Goal: Task Accomplishment & Management: Use online tool/utility

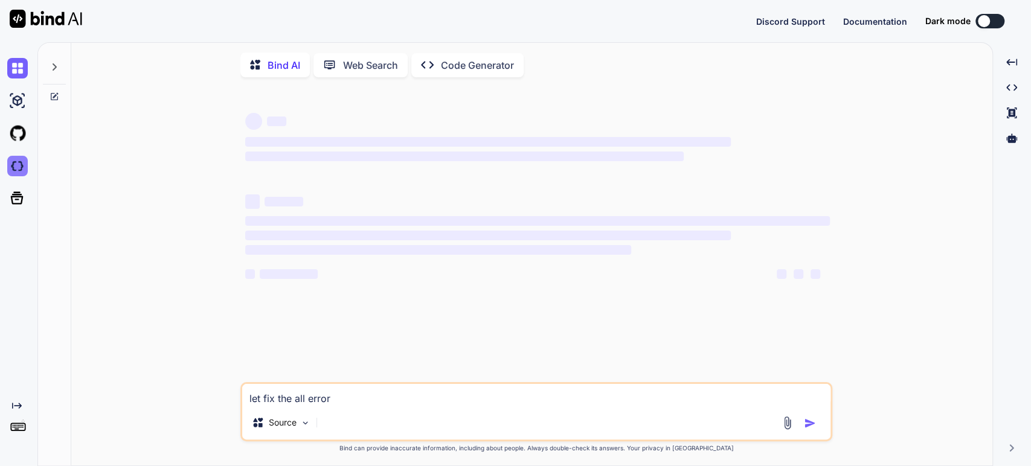
click at [17, 164] on img at bounding box center [17, 166] width 21 height 21
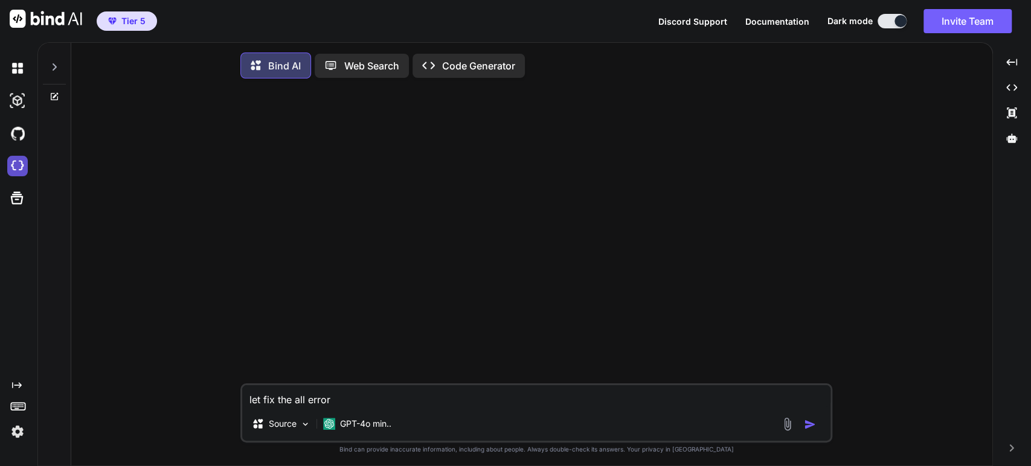
type textarea "x"
click at [18, 432] on img at bounding box center [17, 432] width 21 height 21
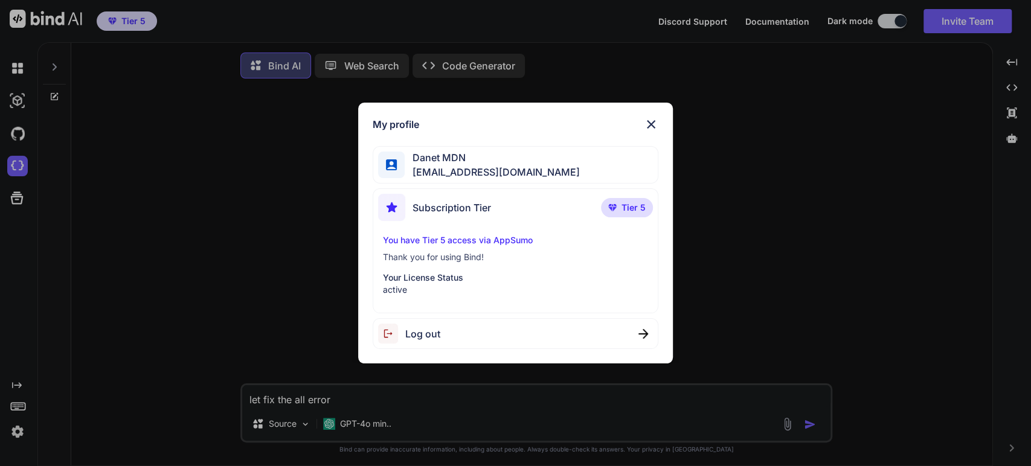
drag, startPoint x: 162, startPoint y: 245, endPoint x: 159, endPoint y: 216, distance: 28.5
click at [162, 244] on div "My profile Danet MDN m.daneth@gmail.com Subscription Tier Tier 5 You have Tier …" at bounding box center [515, 233] width 1031 height 466
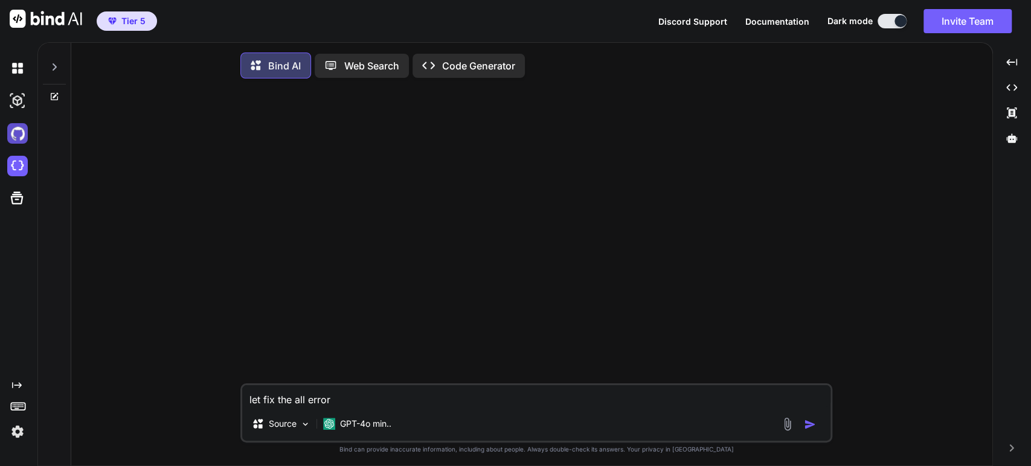
click at [21, 136] on img at bounding box center [17, 133] width 21 height 21
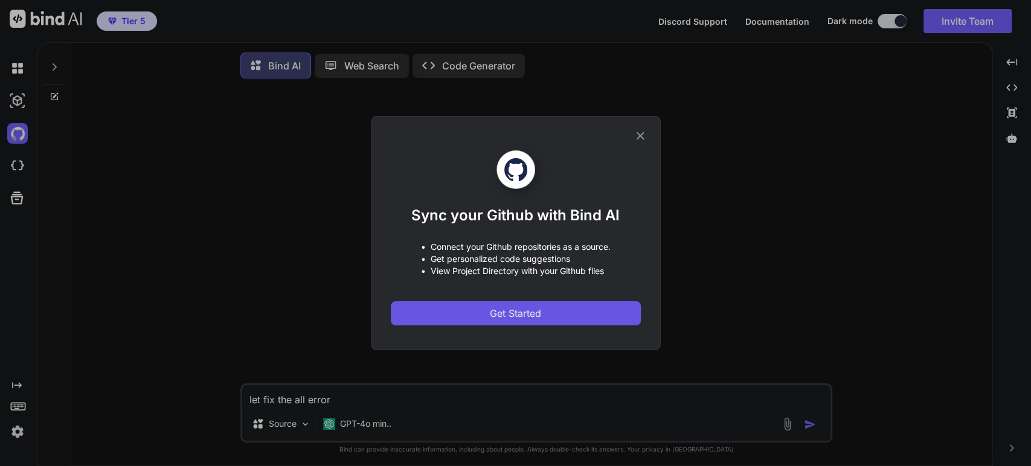
click at [572, 319] on button "Get Started" at bounding box center [516, 313] width 250 height 24
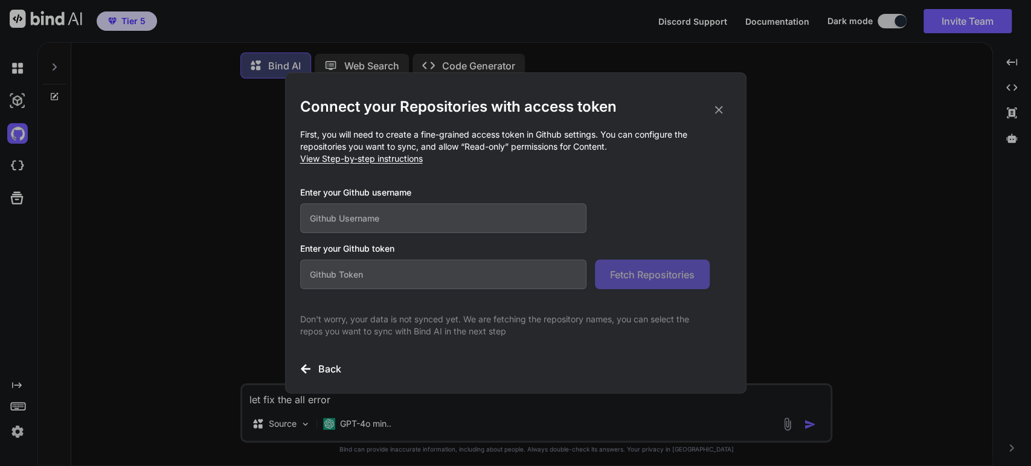
click at [714, 109] on icon at bounding box center [718, 109] width 13 height 13
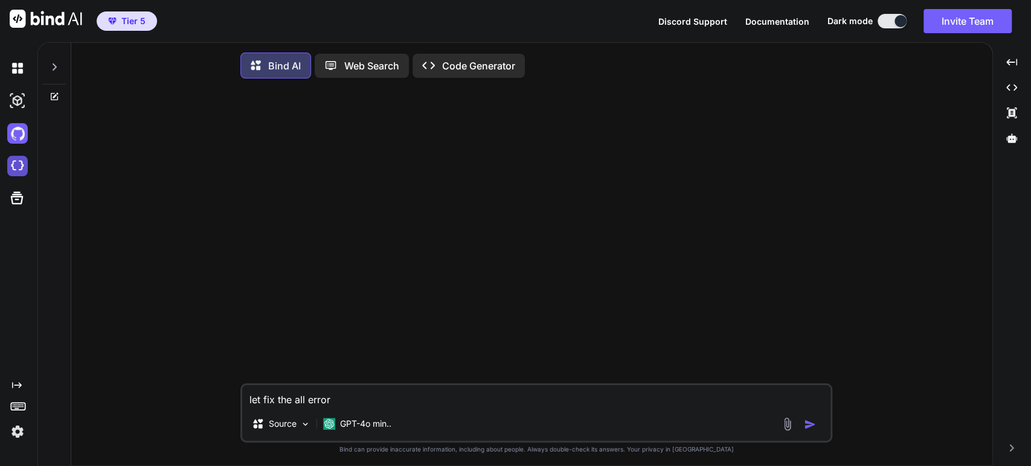
click at [21, 161] on img at bounding box center [17, 166] width 21 height 21
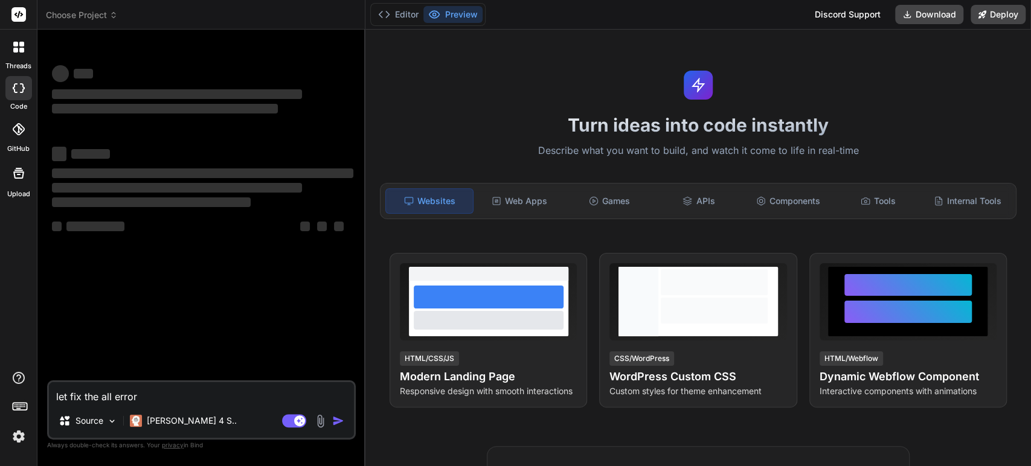
click at [98, 13] on span "Choose Project" at bounding box center [82, 15] width 72 height 12
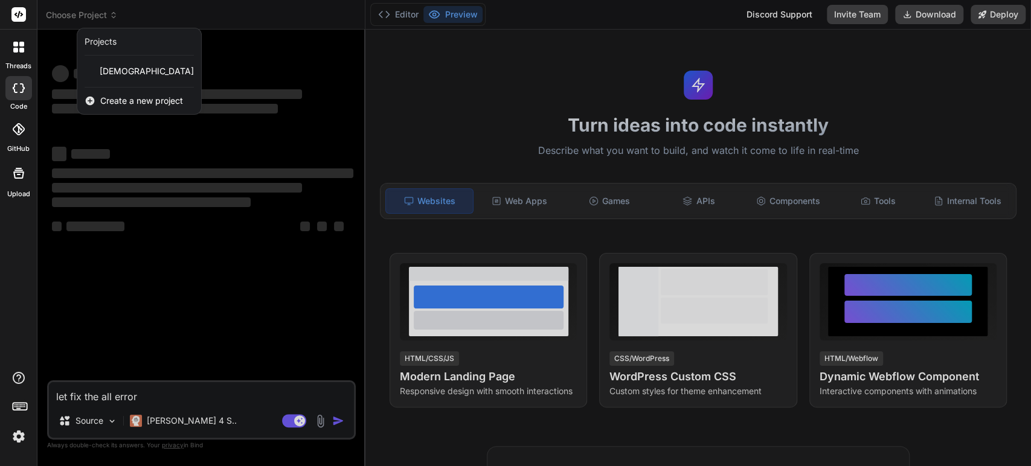
click at [134, 103] on span "Create a new project" at bounding box center [141, 101] width 83 height 12
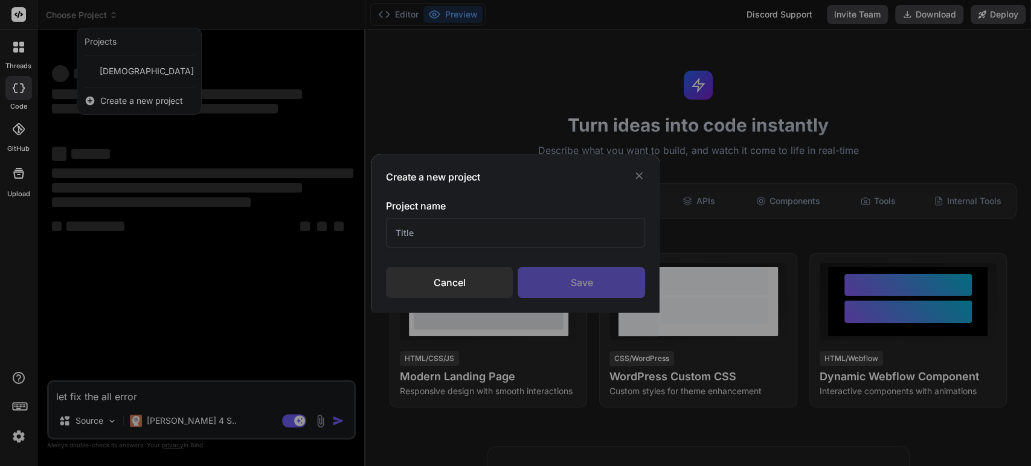
type textarea "x"
click at [439, 236] on input "text" at bounding box center [516, 233] width 260 height 30
click at [440, 236] on input "text" at bounding box center [516, 233] width 260 height 30
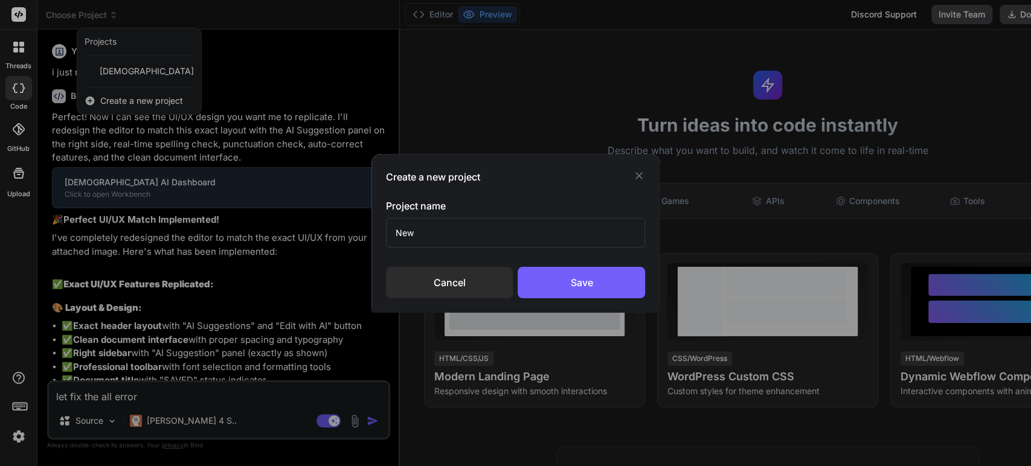
type input "New"
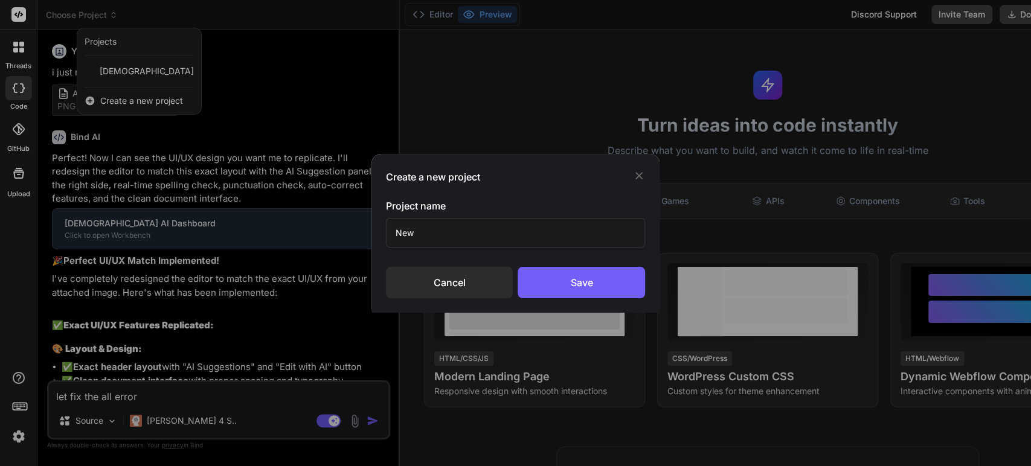
type textarea "x"
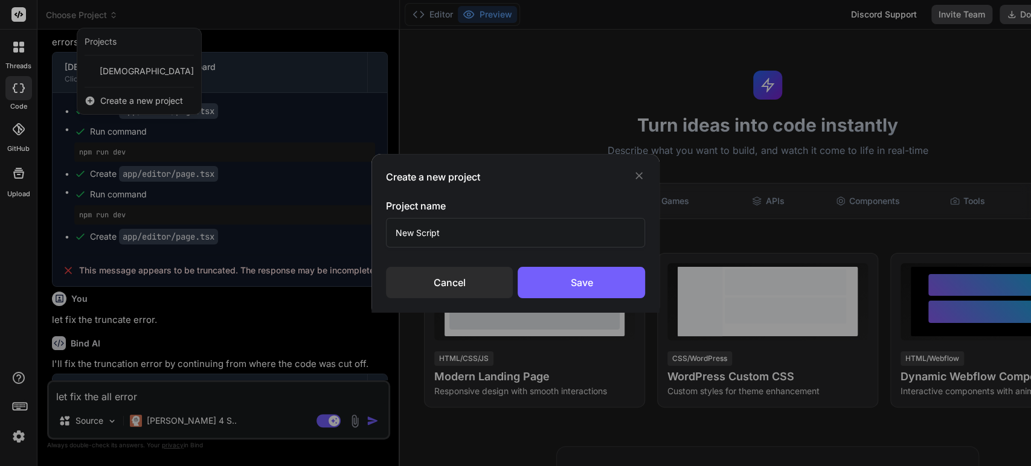
scroll to position [13921, 0]
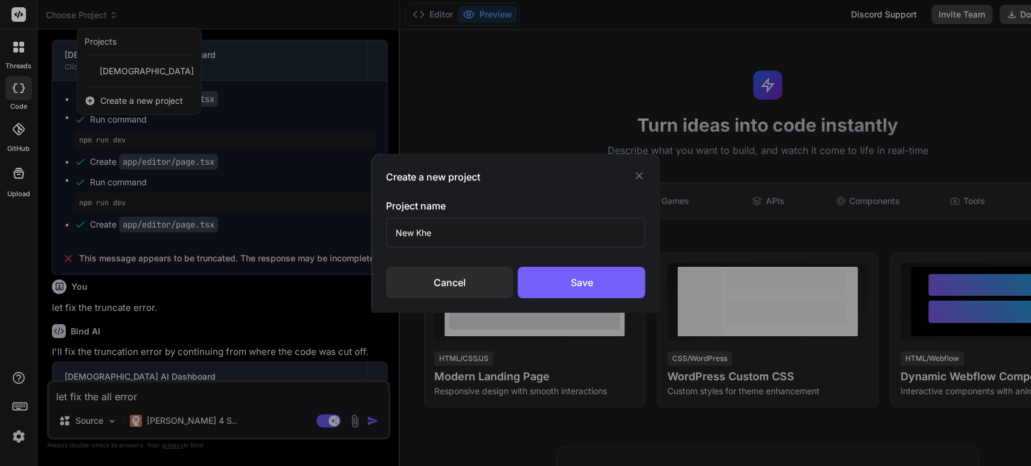
type input "New Kher"
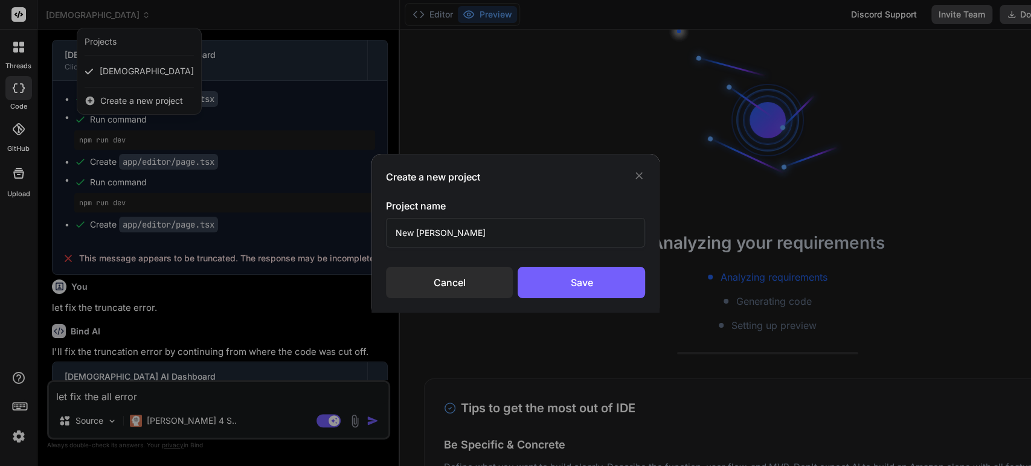
type textarea "x"
type input "N"
type input "KhmerScribe AI Writing Assista"
type textarea "x"
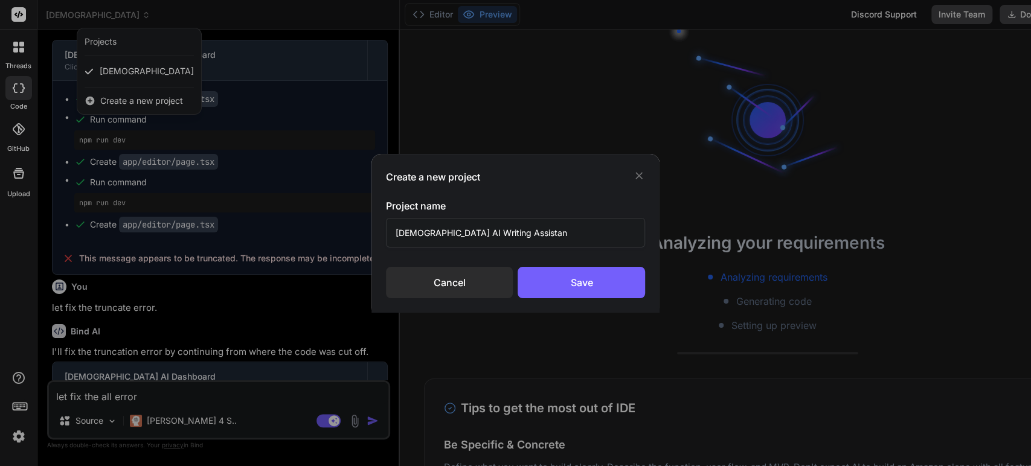
scroll to position [349, 0]
type input "KhmerScribe AI Writing Assistant"
type textarea "x"
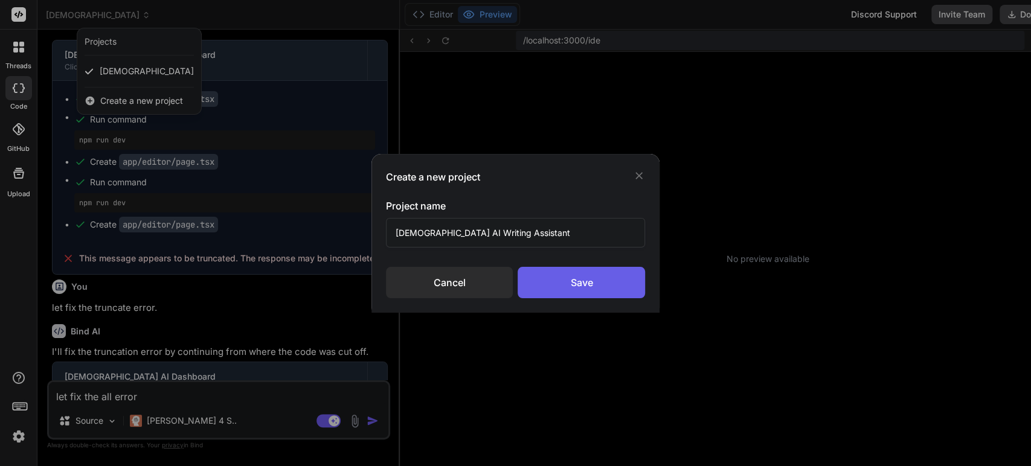
type input "KhmerScribe AI Writing Assistant"
click at [577, 284] on div "Save" at bounding box center [581, 282] width 127 height 31
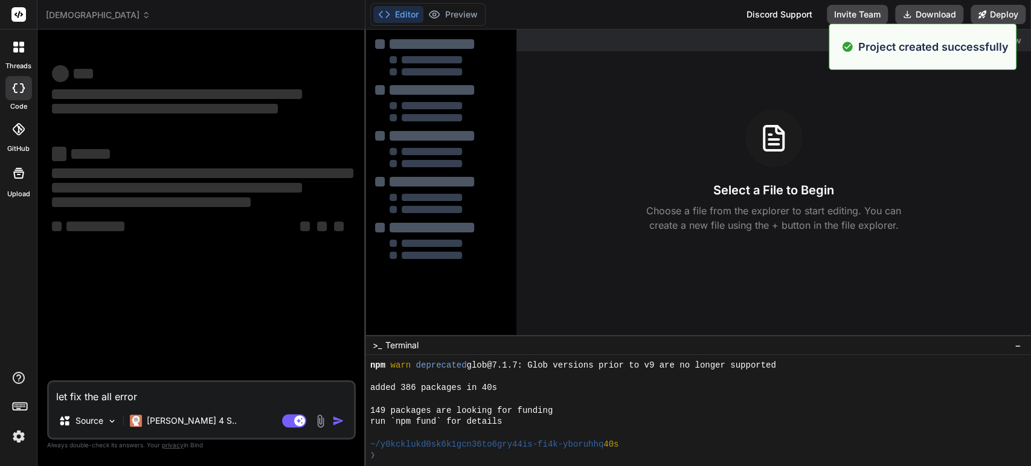
scroll to position [0, 0]
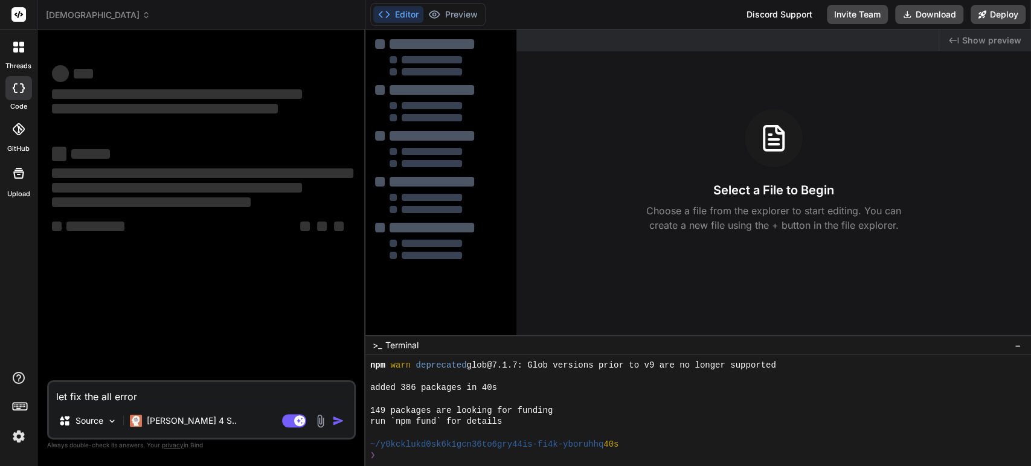
type textarea "x"
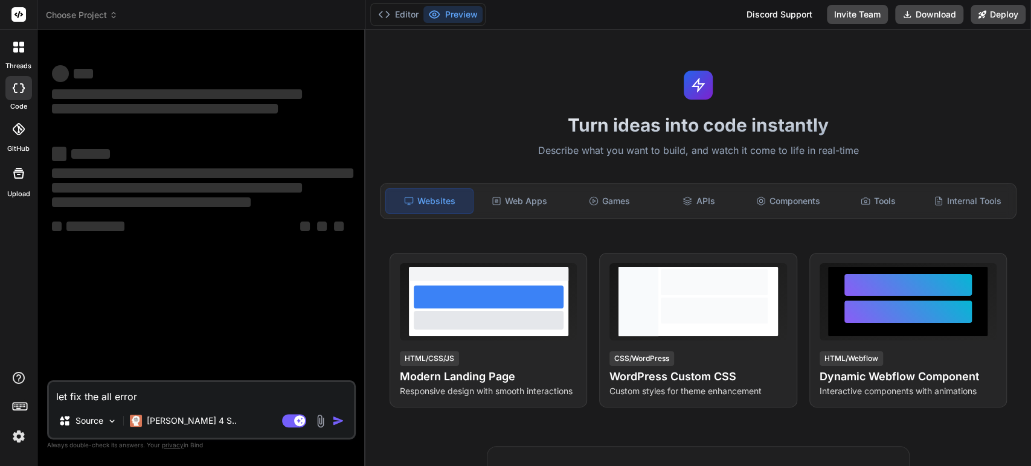
click at [111, 16] on icon at bounding box center [113, 15] width 8 height 8
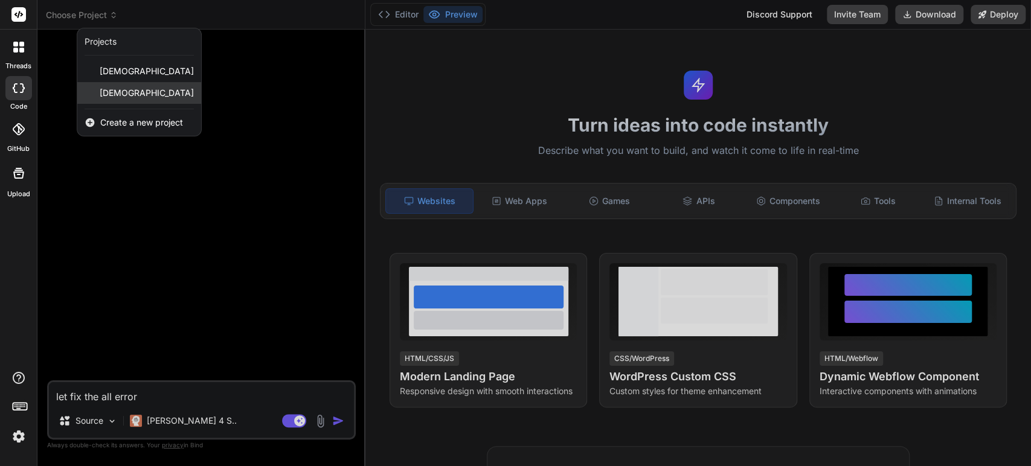
click at [133, 92] on span "[DEMOGRAPHIC_DATA]" at bounding box center [147, 93] width 94 height 12
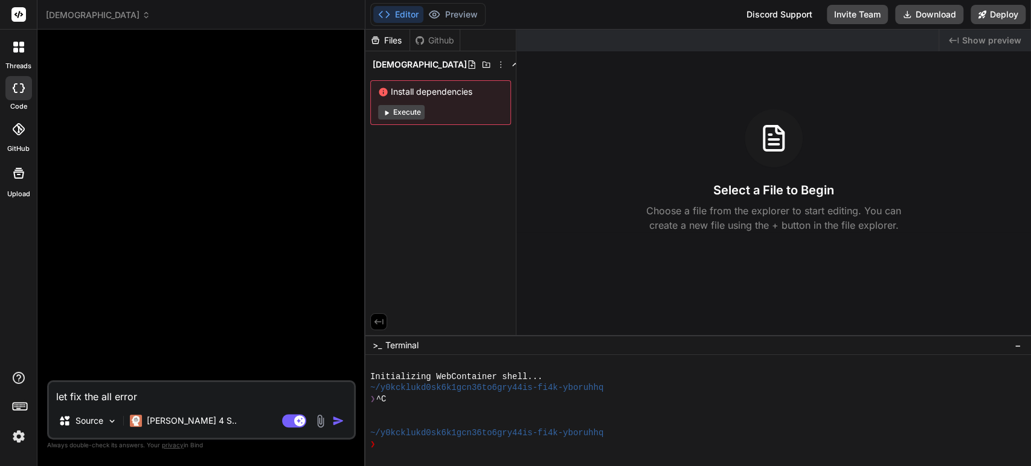
type textarea "x"
drag, startPoint x: 98, startPoint y: 393, endPoint x: 43, endPoint y: 392, distance: 54.4
click at [43, 392] on div "Bind AI Web Search Created with Pixso. Code Generator let fix the all error Sou…" at bounding box center [201, 248] width 328 height 436
type textarea "x"
click at [323, 420] on img at bounding box center [320, 421] width 14 height 14
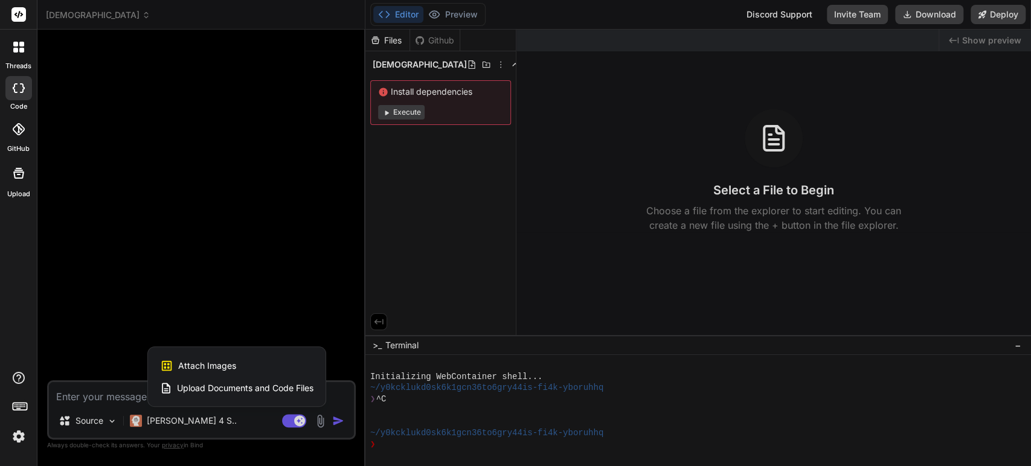
click at [258, 388] on span "Upload Documents and Code Files" at bounding box center [245, 388] width 136 height 12
type textarea "x"
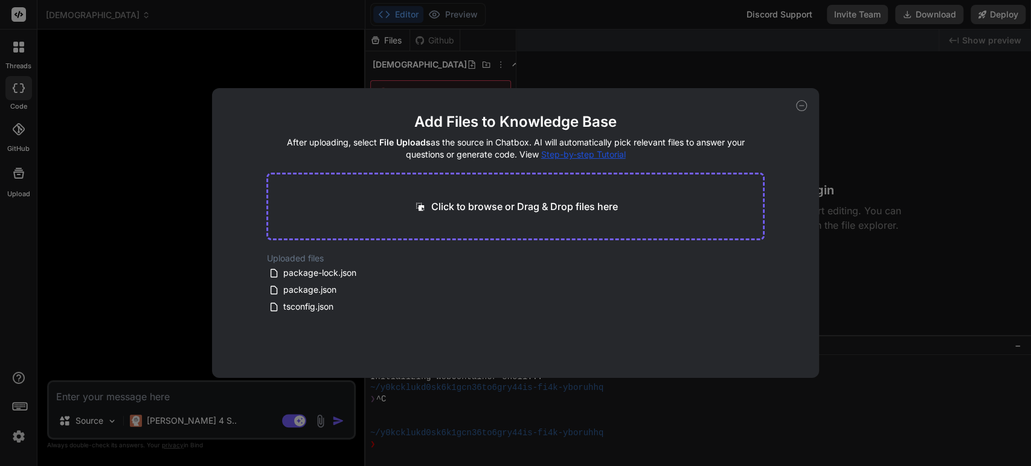
click at [504, 205] on p "Click to browse or Drag & Drop files here" at bounding box center [524, 206] width 187 height 14
type input "C:\fakepath\KhmerScribe - Detailed Technical Product Requirements Document.docx"
click at [754, 341] on button "Finish" at bounding box center [743, 342] width 42 height 24
click at [429, 289] on icon at bounding box center [433, 290] width 10 height 10
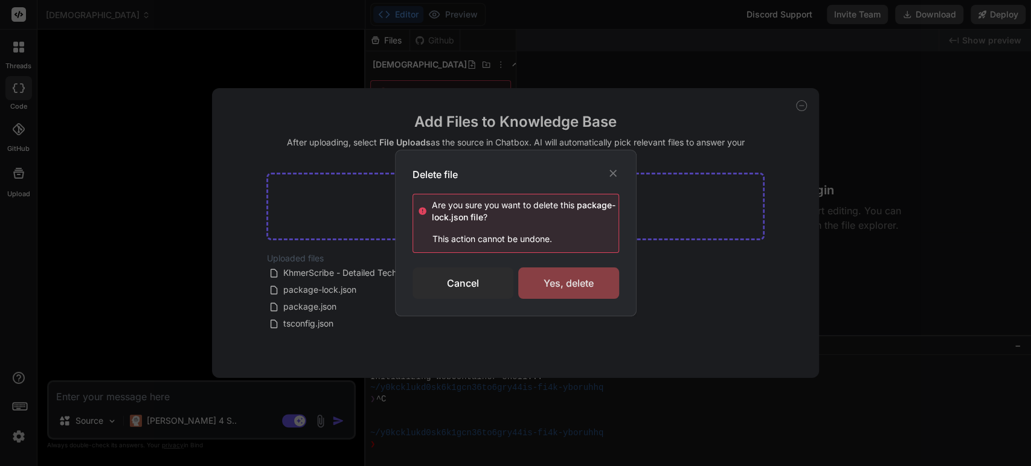
click at [558, 287] on div "Yes, delete" at bounding box center [568, 283] width 101 height 31
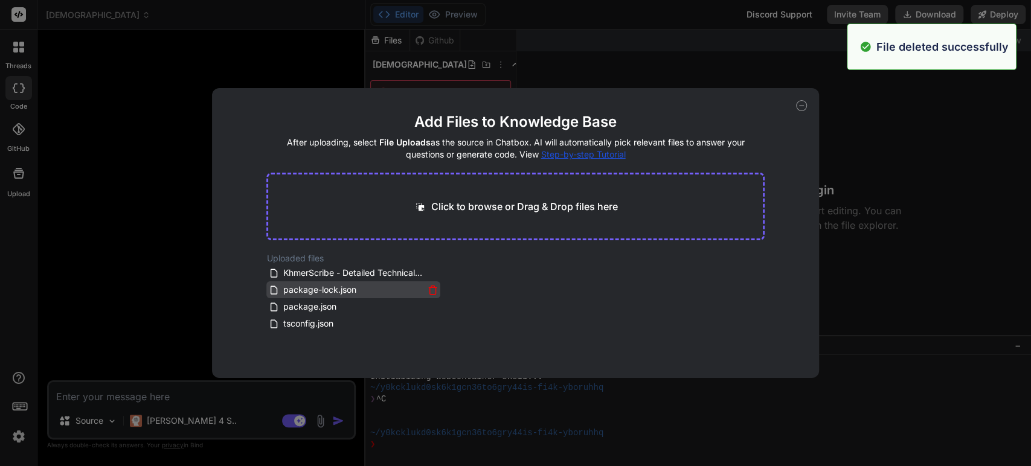
click at [431, 290] on icon at bounding box center [433, 290] width 10 height 10
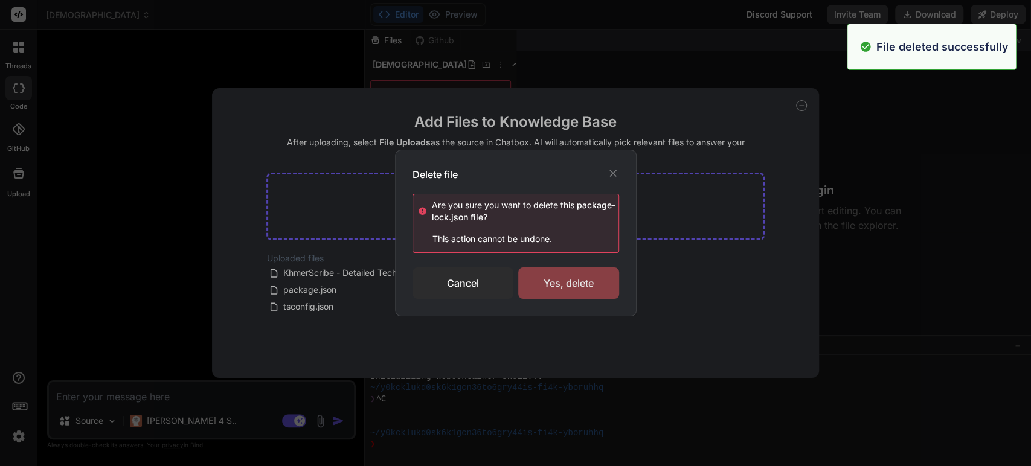
click at [576, 287] on div "Yes, delete" at bounding box center [568, 283] width 101 height 31
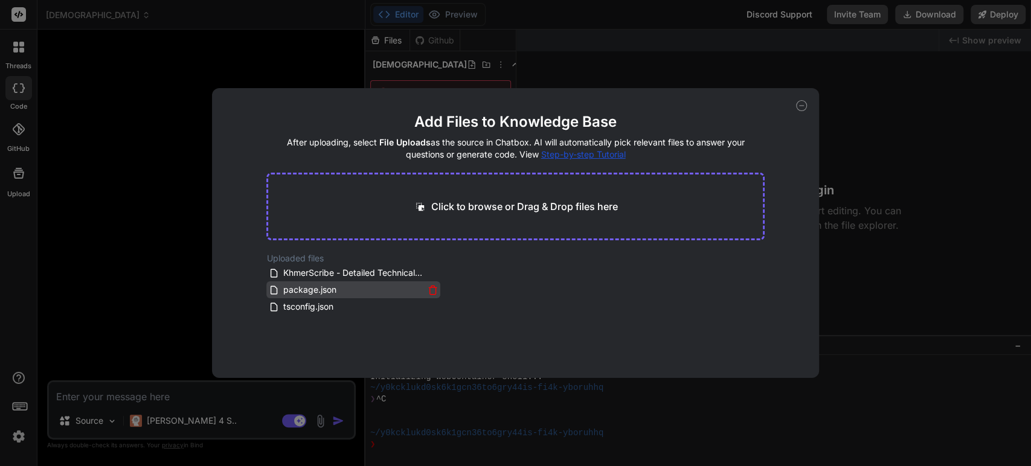
click at [429, 289] on icon at bounding box center [433, 290] width 10 height 10
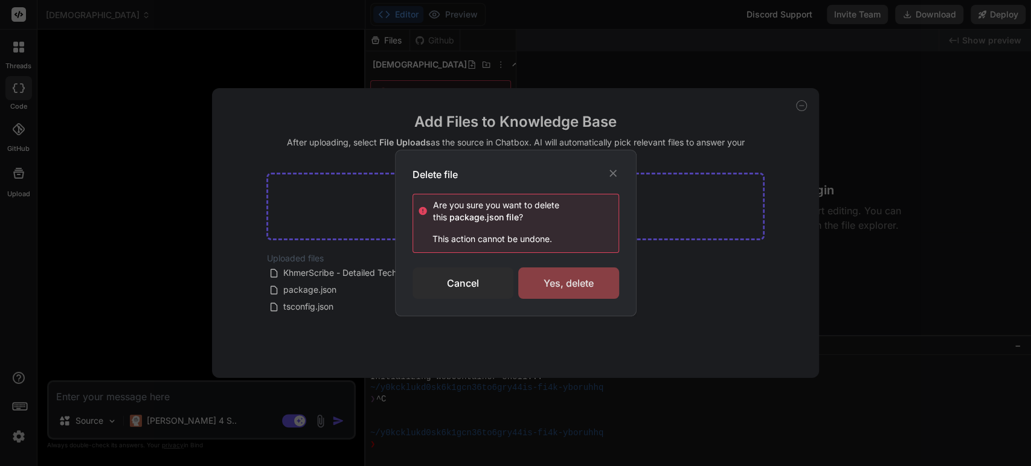
click at [556, 280] on div "Yes, delete" at bounding box center [568, 283] width 101 height 31
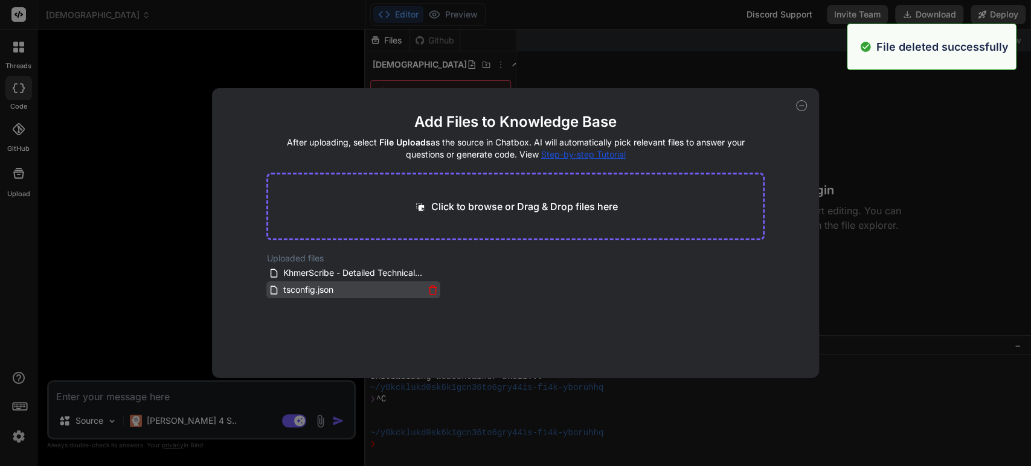
click at [428, 292] on icon at bounding box center [433, 290] width 10 height 10
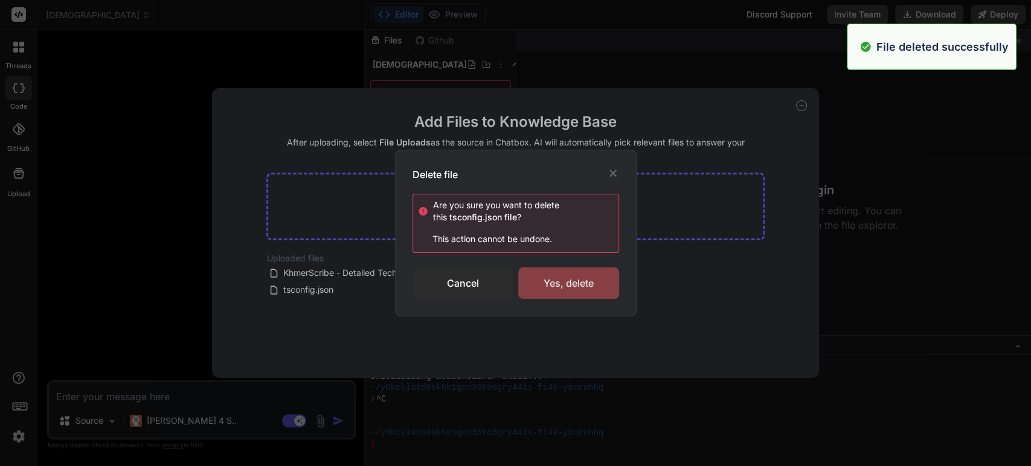
click at [589, 291] on div "Yes, delete" at bounding box center [568, 283] width 101 height 31
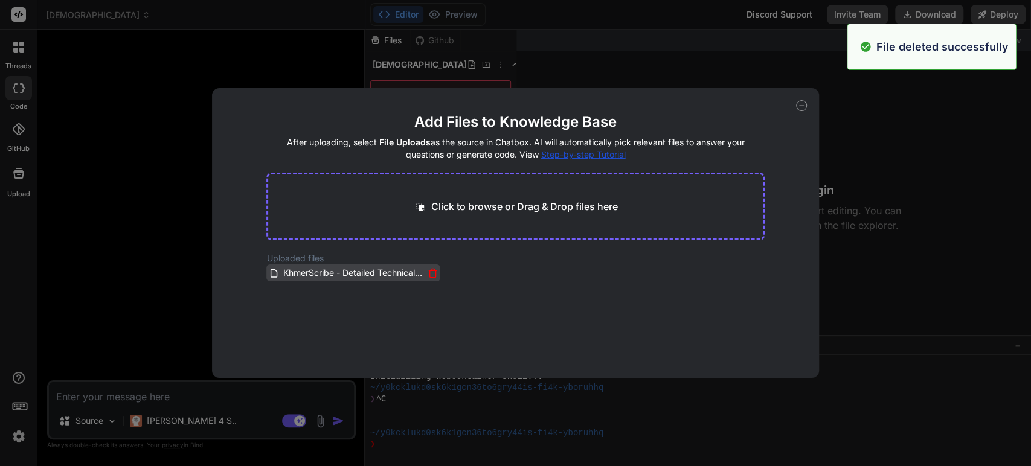
click at [359, 271] on span "KhmerScribe - Detailed Technical Product Requirements Document.docx" at bounding box center [352, 273] width 143 height 14
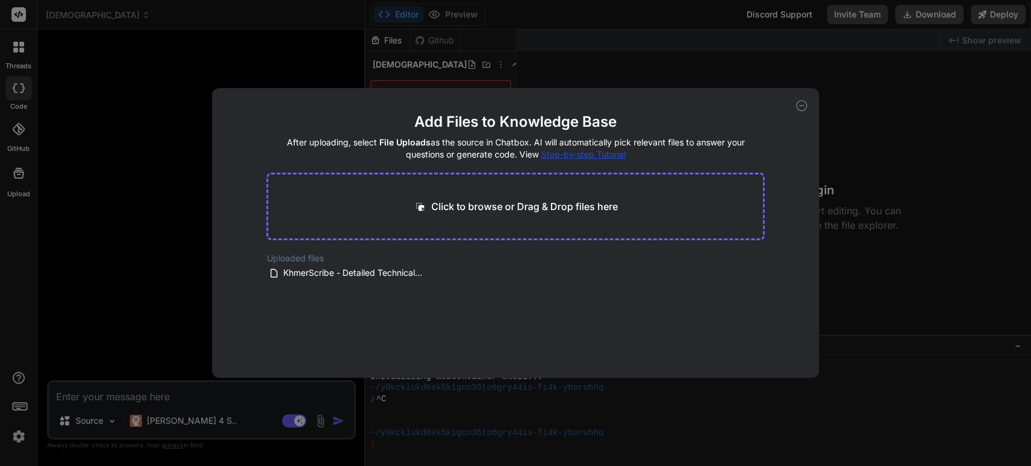
click at [797, 104] on icon at bounding box center [801, 105] width 11 height 11
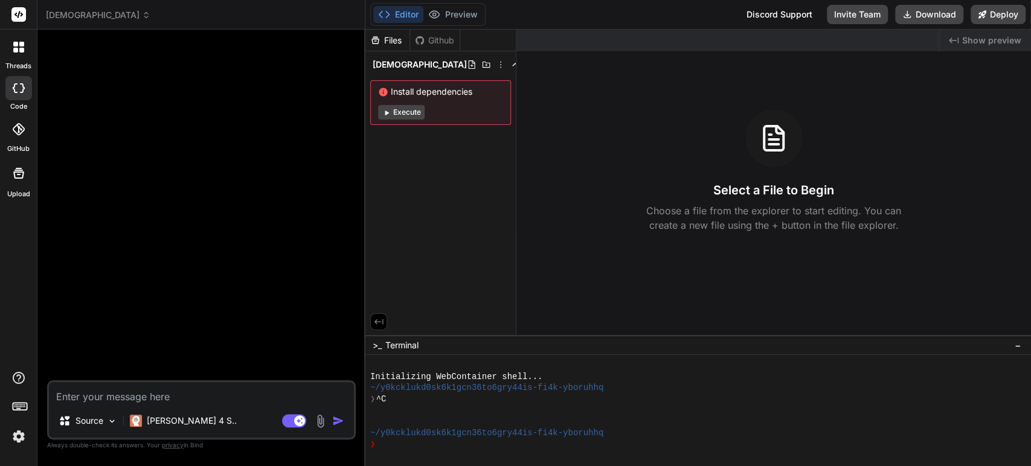
click at [322, 419] on img at bounding box center [320, 421] width 14 height 14
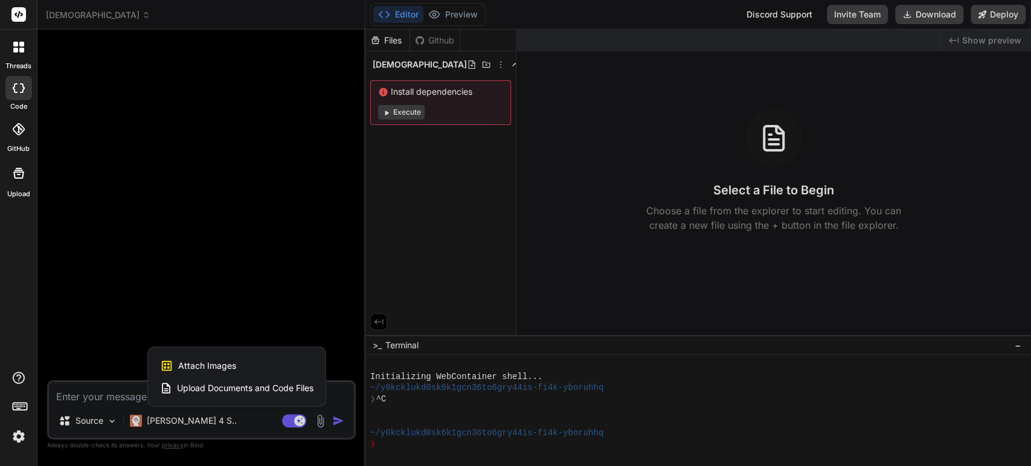
click at [224, 362] on span "Attach Images" at bounding box center [207, 366] width 58 height 12
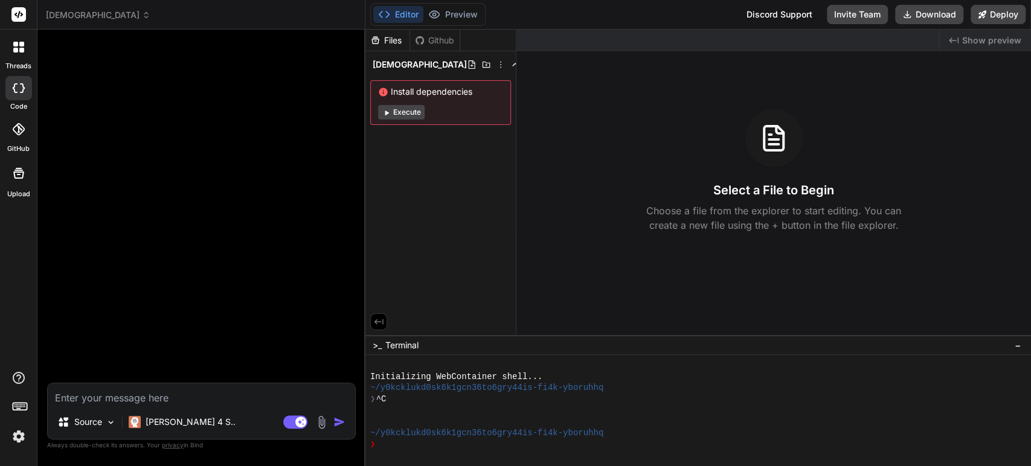
click at [383, 42] on div "Files" at bounding box center [387, 40] width 44 height 12
click at [108, 423] on img at bounding box center [111, 422] width 10 height 10
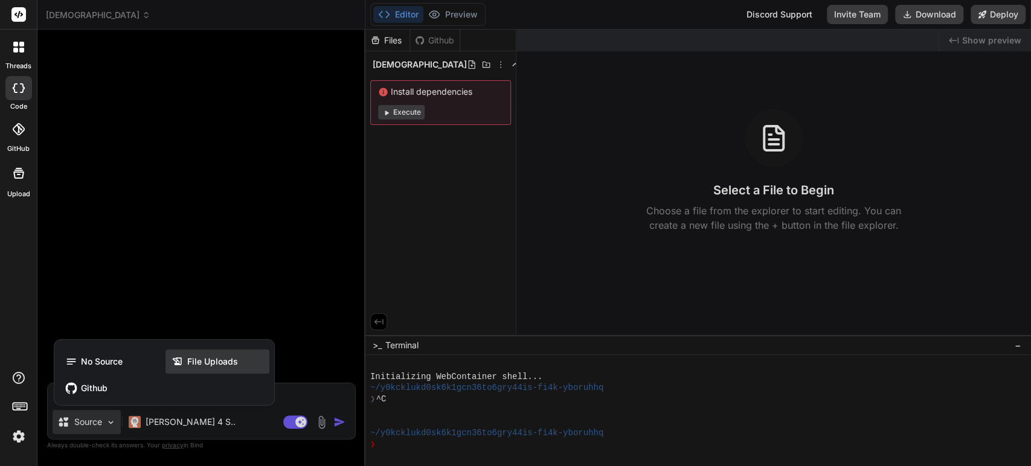
click at [191, 354] on div "File Uploads" at bounding box center [217, 362] width 104 height 24
type textarea "x"
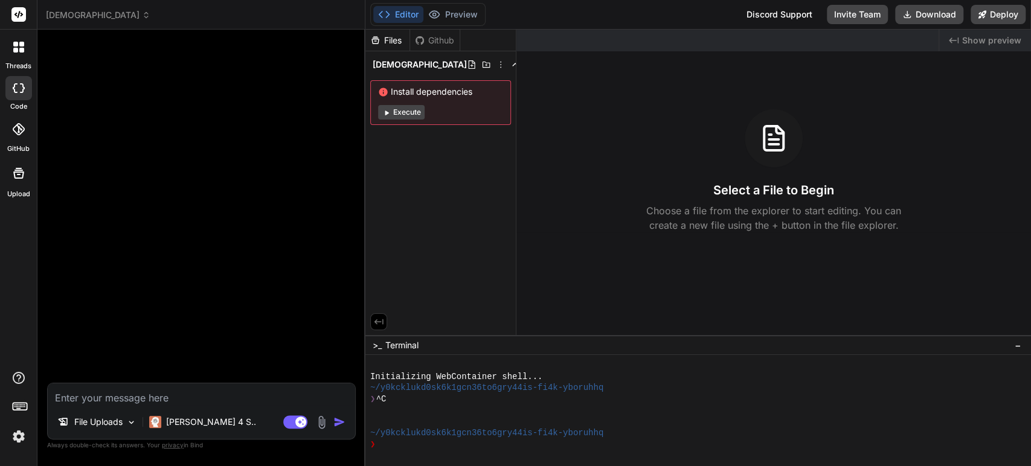
click at [220, 399] on textarea at bounding box center [201, 394] width 307 height 22
type textarea "d"
type textarea "x"
type textarea "de"
type textarea "x"
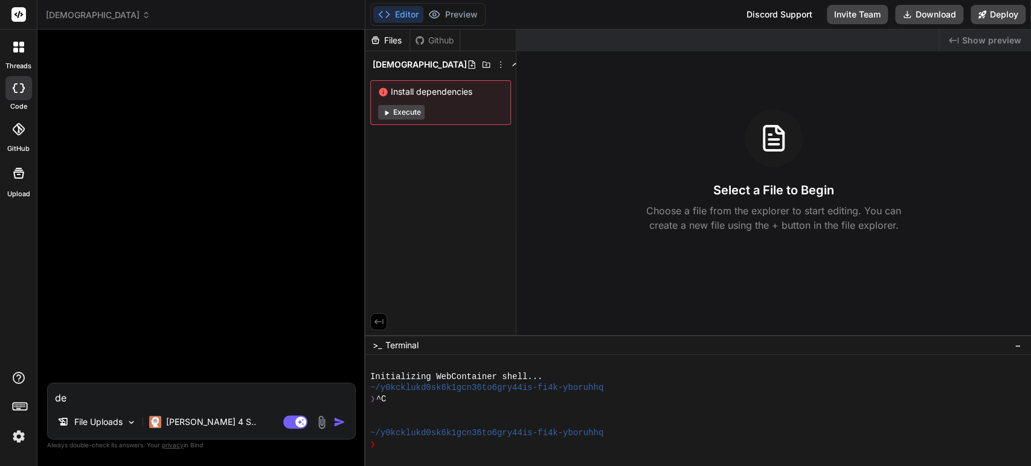
type textarea "deo"
type textarea "x"
type textarea "deom"
type textarea "x"
type textarea "deo"
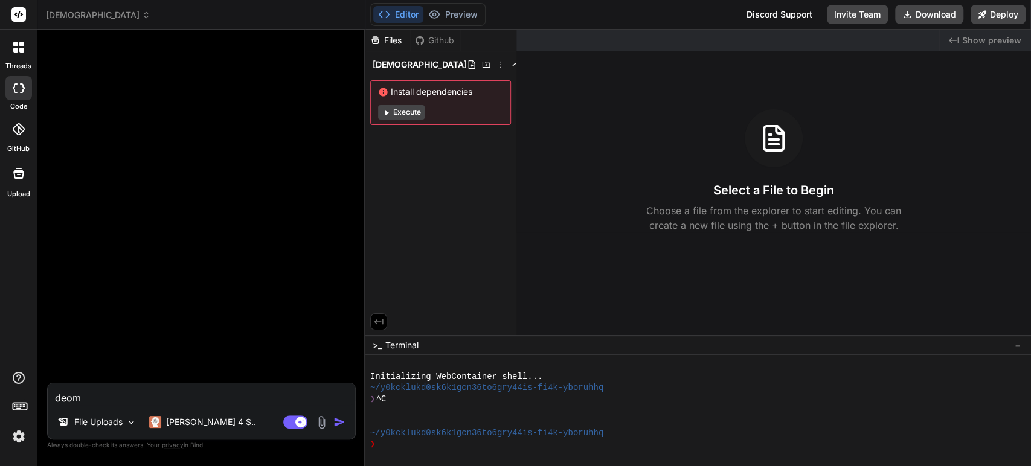
type textarea "x"
type textarea "de"
type textarea "x"
type textarea "d"
type textarea "x"
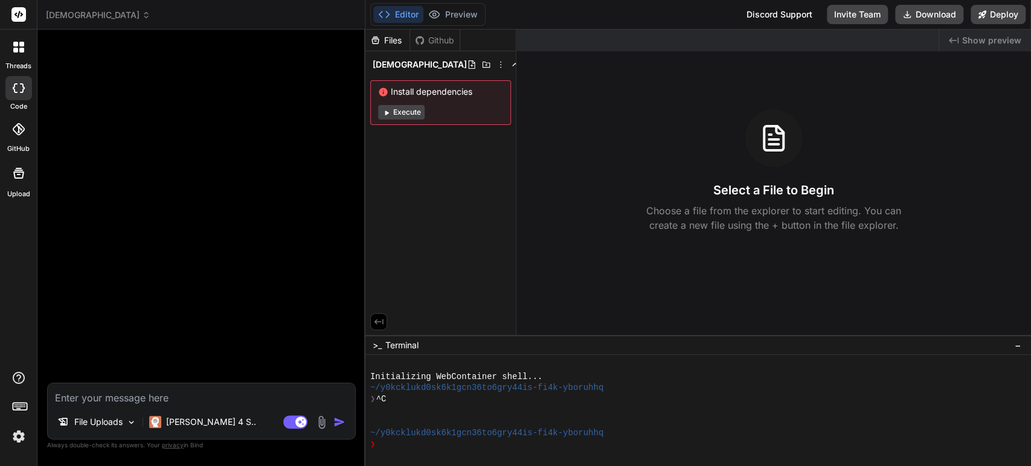
type textarea "x"
type textarea "f"
type textarea "x"
type textarea "fr"
type textarea "x"
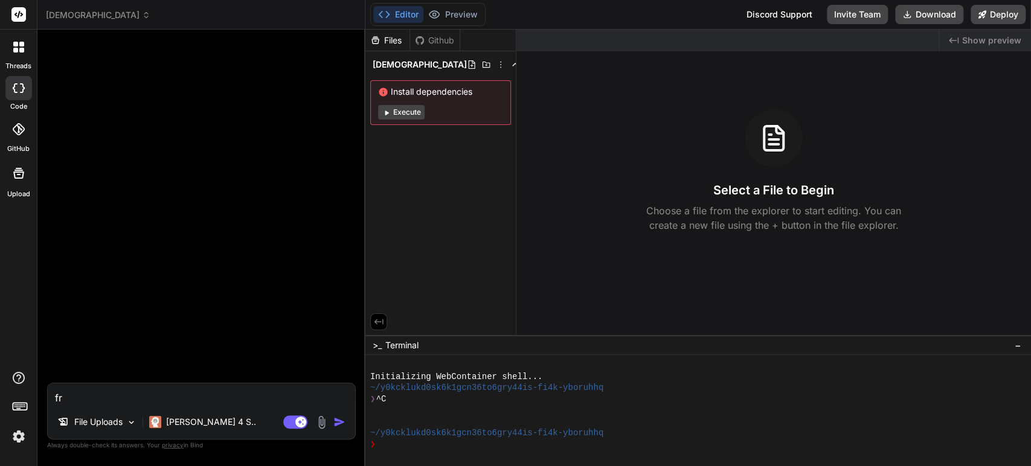
type textarea "fro"
type textarea "x"
type textarea "from"
type textarea "x"
type textarea "from"
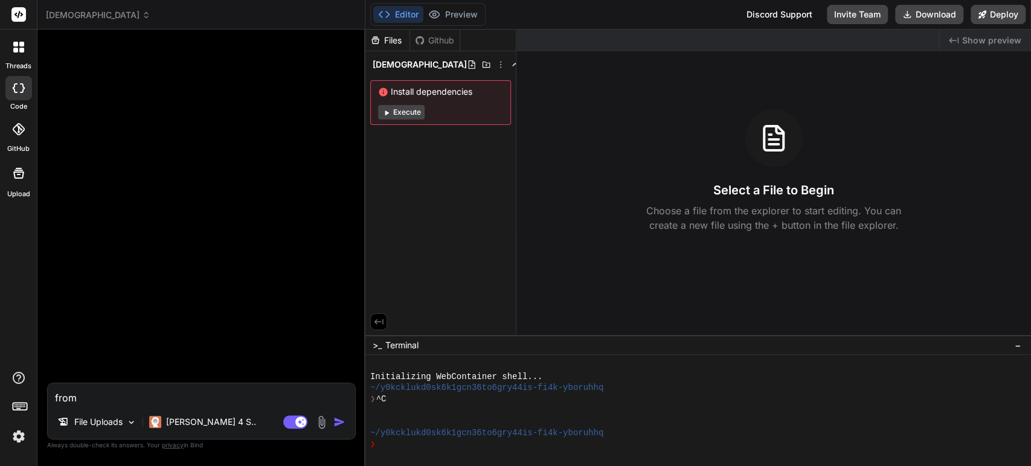
type textarea "x"
type textarea "from u"
type textarea "x"
type textarea "from up"
type textarea "x"
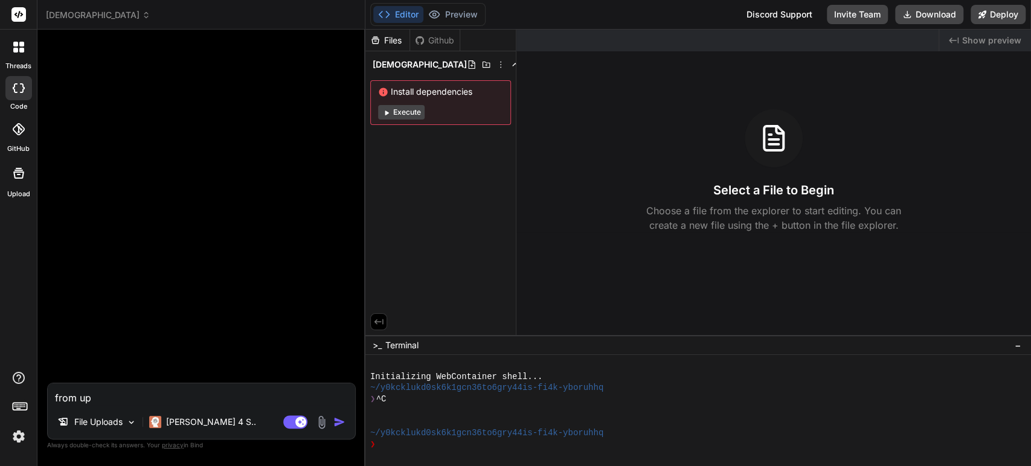
type textarea "from upl"
type textarea "x"
type textarea "from uplo"
type textarea "x"
type textarea "from uploa"
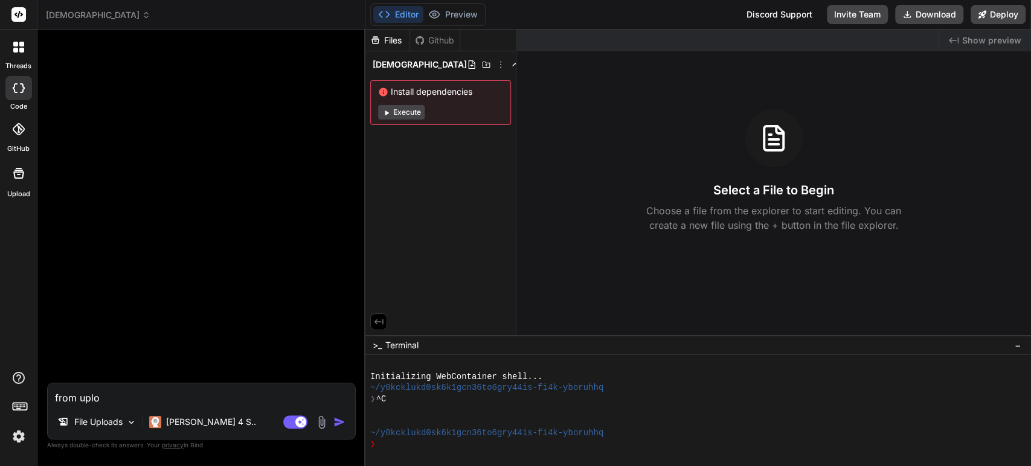
type textarea "x"
type textarea "from upload"
type textarea "x"
type textarea "from upload"
type textarea "x"
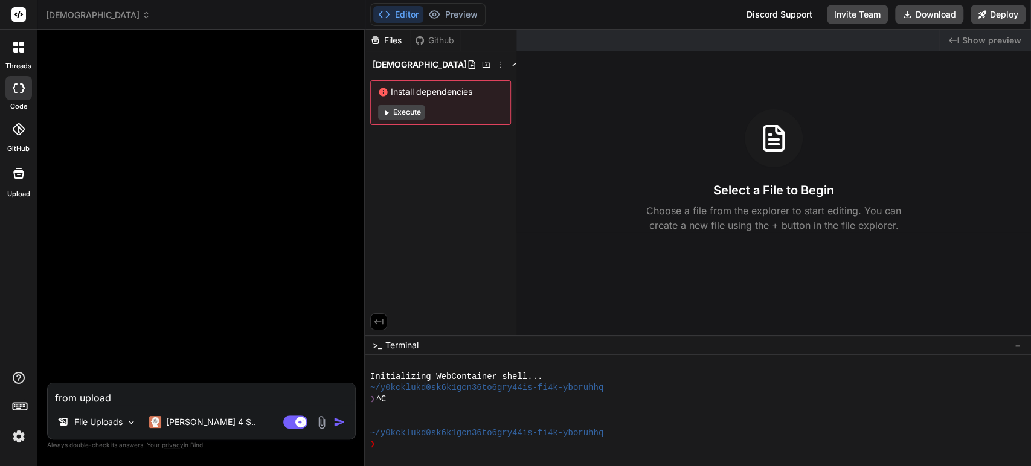
type textarea "from upload d"
type textarea "x"
type textarea "from upload do"
type textarea "x"
type textarea "from upload doc"
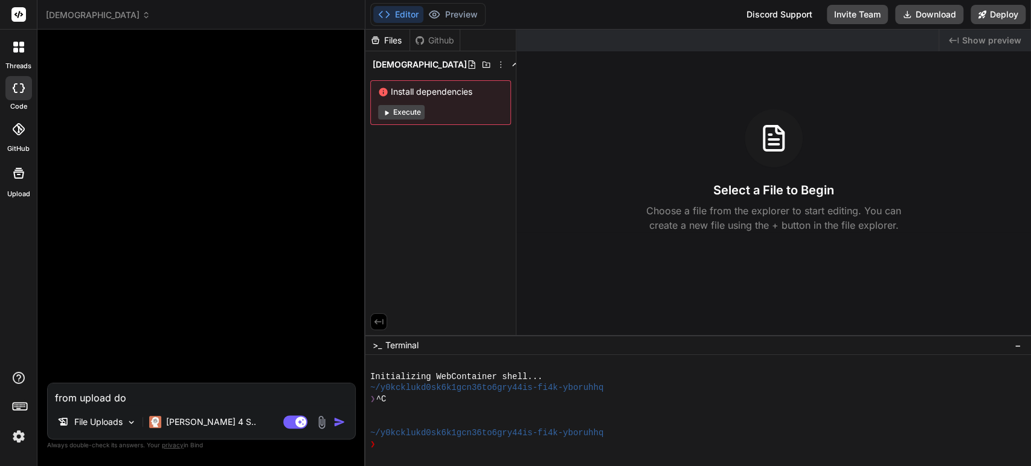
type textarea "x"
type textarea "from upload docu"
type textarea "x"
type textarea "from upload docum"
type textarea "x"
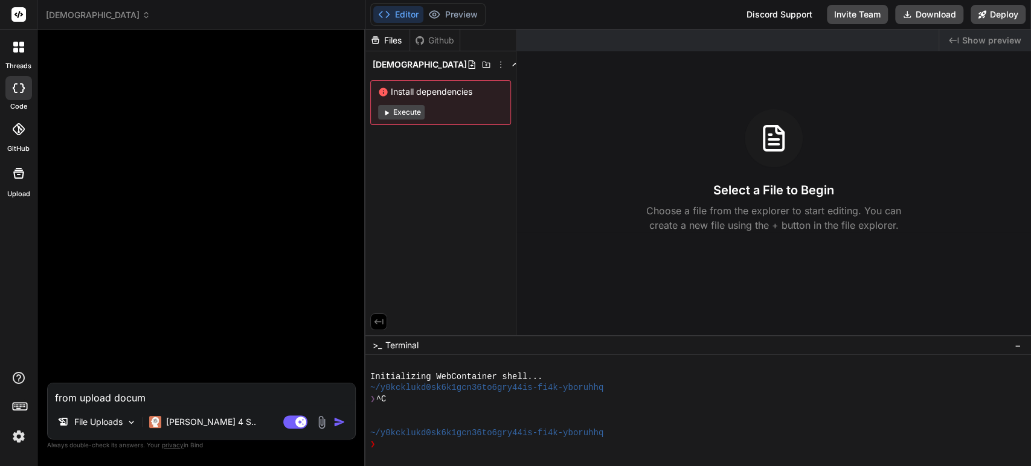
type textarea "from upload docume"
type textarea "x"
type textarea "from upload documen"
type textarea "x"
type textarea "from upload document"
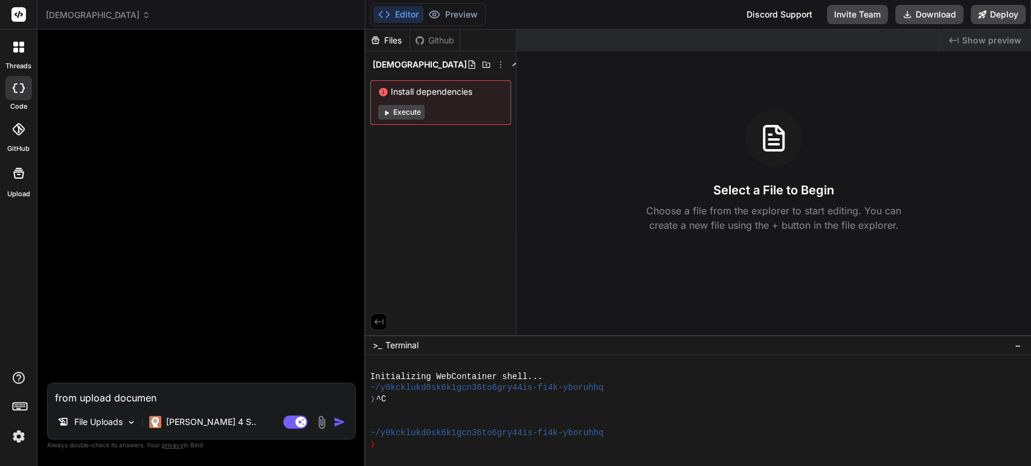
type textarea "x"
type textarea "from upload document"
type textarea "x"
type textarea "from upload document"
type textarea "x"
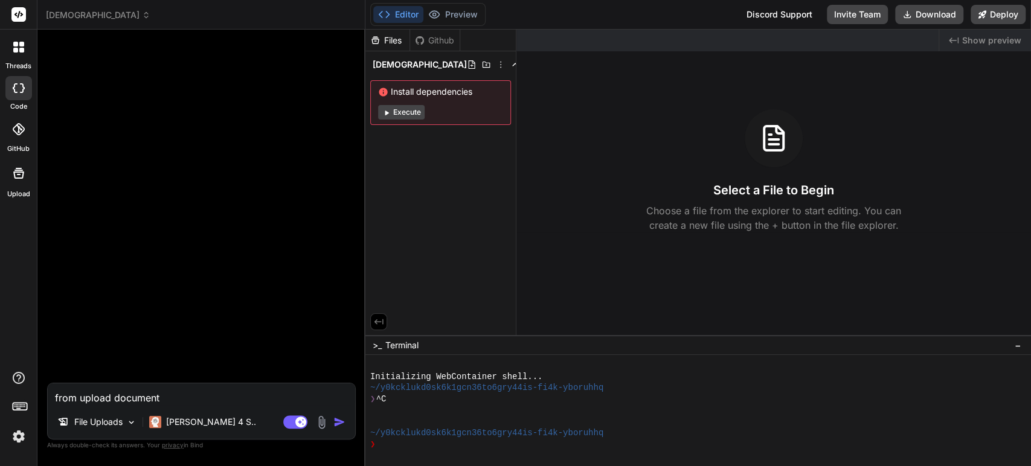
type textarea "from upload document."
type textarea "x"
type textarea "from upload document."
type textarea "x"
type textarea "from upload document. C"
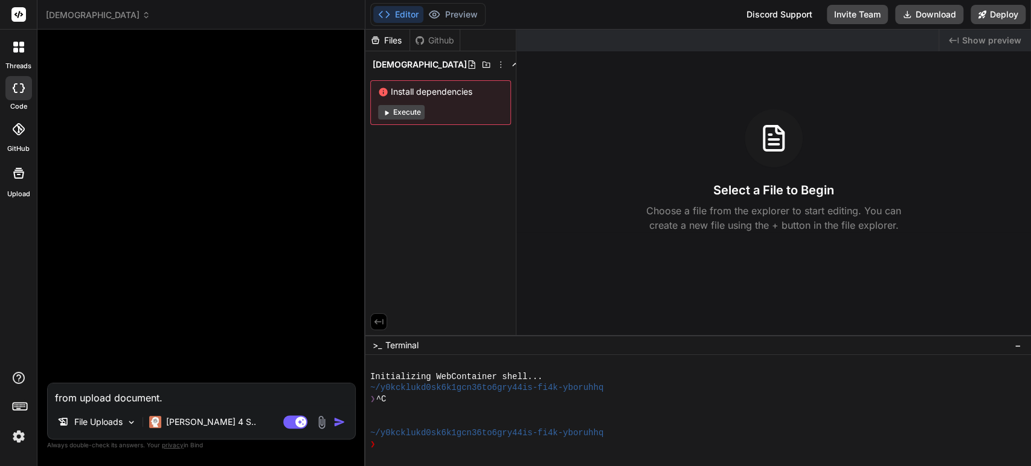
type textarea "x"
type textarea "from upload document. Ca"
type textarea "x"
type textarea "from upload document. Can"
type textarea "x"
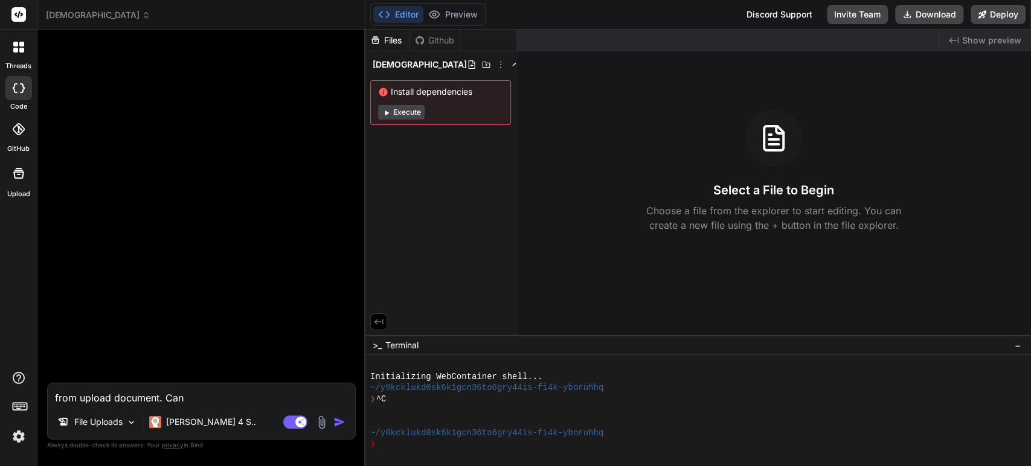
type textarea "from upload document. Can"
type textarea "x"
type textarea "from upload document. Can y"
type textarea "x"
type textarea "from upload document. Can yo"
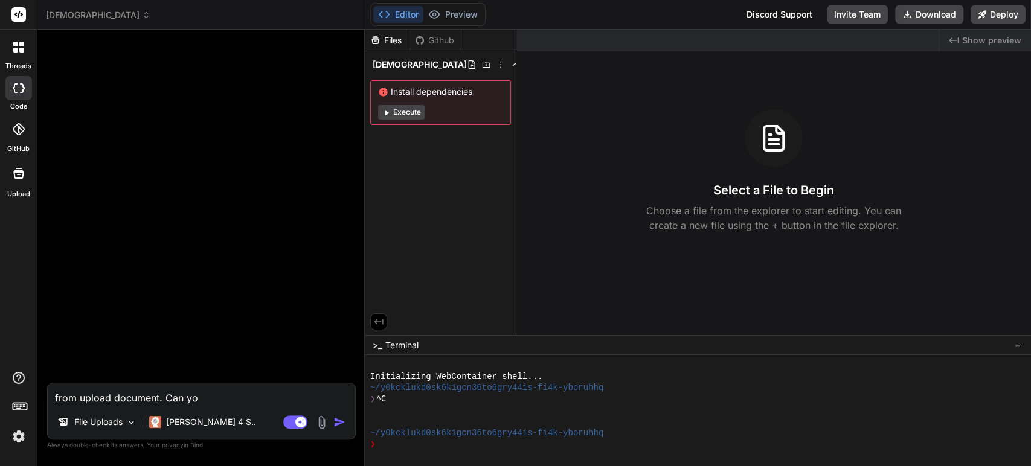
type textarea "x"
type textarea "from upload document. Can you"
type textarea "x"
type textarea "from upload document. Can you"
type textarea "x"
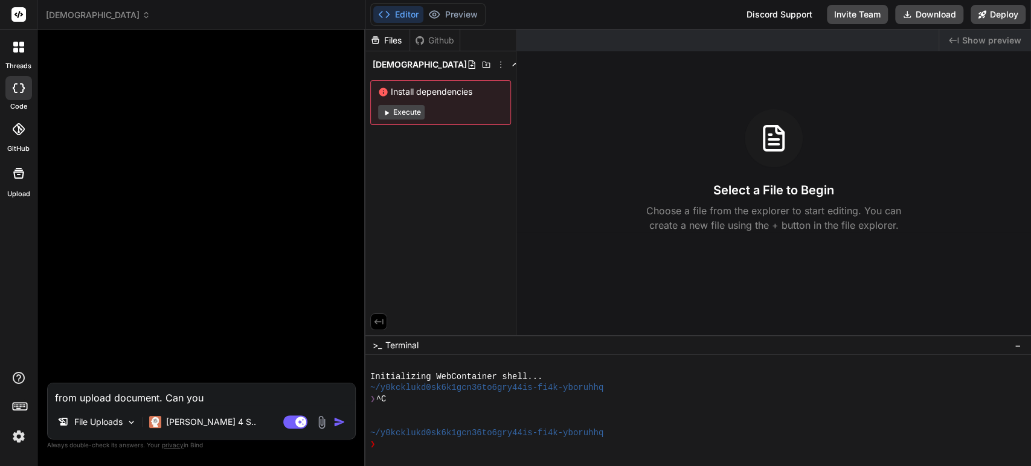
type textarea "from upload document. Can you a"
type textarea "x"
type textarea "from upload document. Can you an"
type textarea "x"
type textarea "from upload document. Can you [PERSON_NAME]"
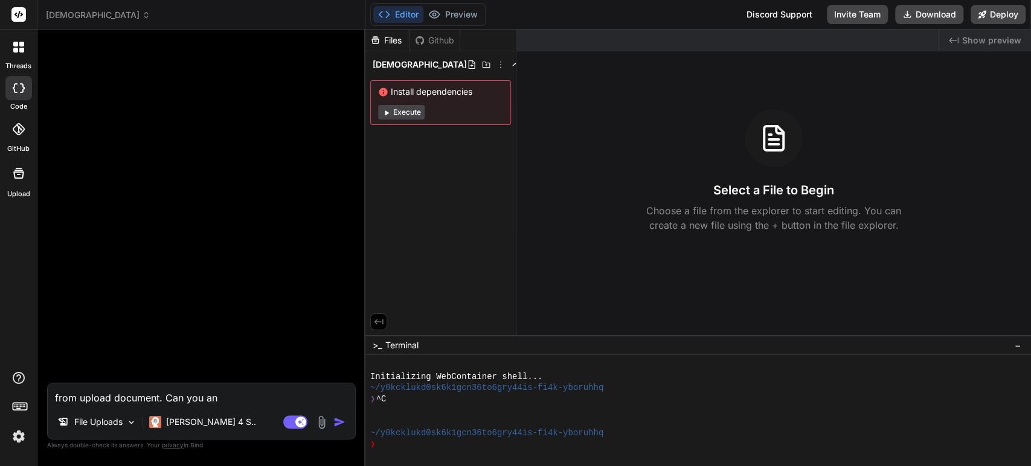
type textarea "x"
type textarea "from upload document. Can you anal"
type textarea "x"
type textarea "from upload document. Can you analy"
type textarea "x"
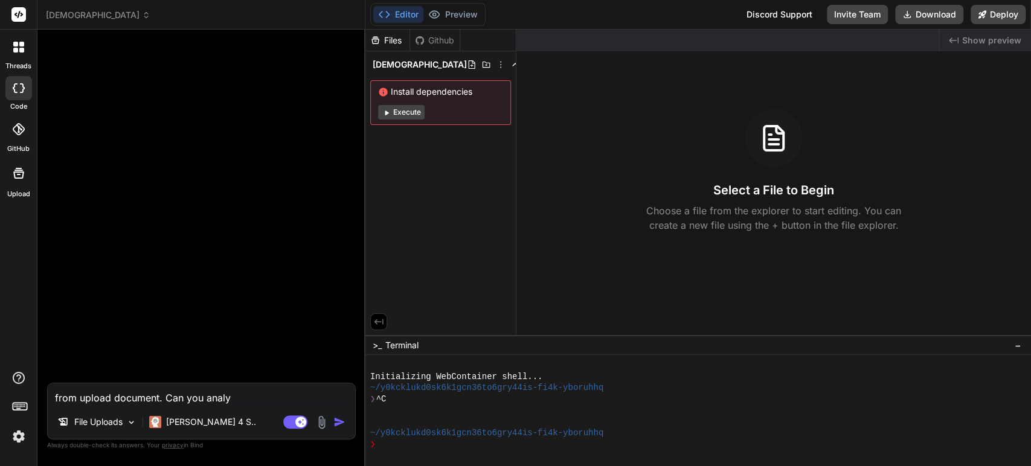
type textarea "from upload document. Can you analys"
type textarea "x"
type textarea "from upload document. Can you analyse"
type textarea "x"
type textarea "from upload document. Can you analyse"
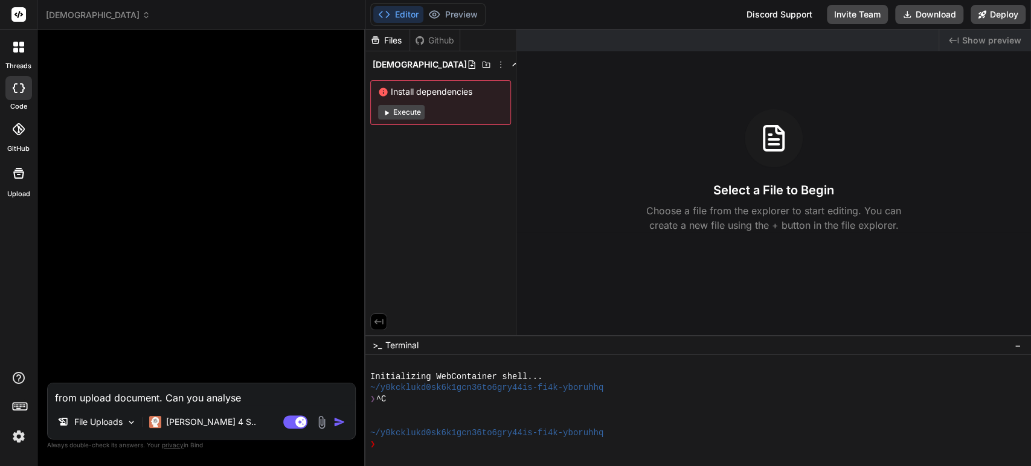
type textarea "x"
type textarea "from upload document. Can you analyse t"
type textarea "x"
type textarea "from upload document. Can you analyse th"
type textarea "x"
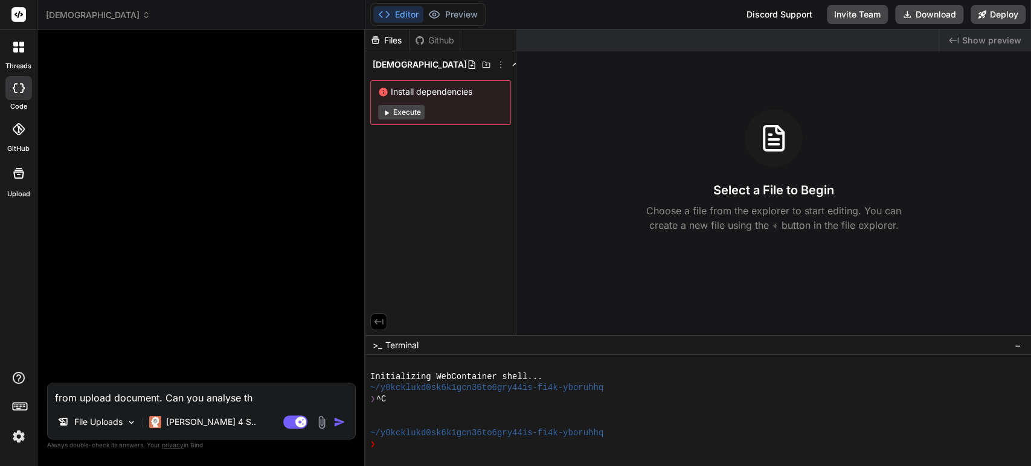
type textarea "from upload document. Can you analyse tho"
type textarea "x"
type textarea "from upload document. Can you analyse th"
type textarea "x"
type textarea "from upload document. Can you analyse the"
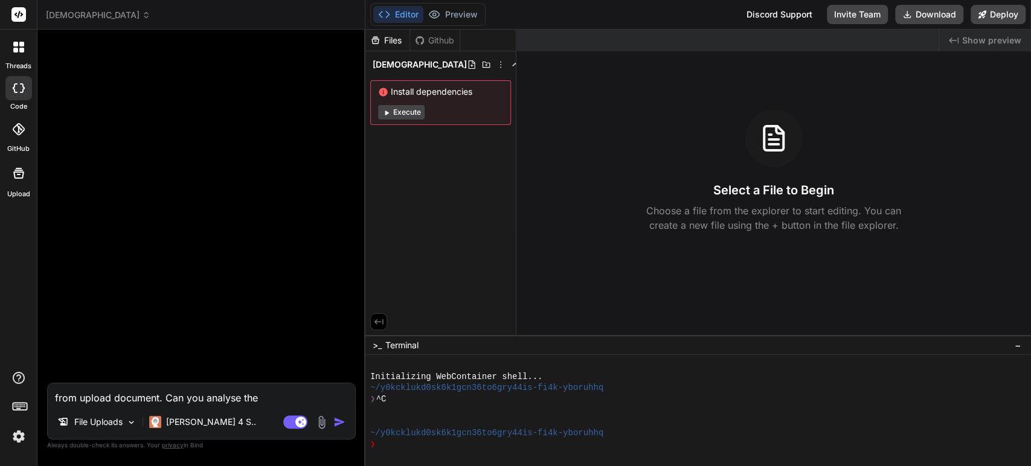
type textarea "x"
type textarea "from upload document. Can you analyse the"
type textarea "x"
type textarea "from upload document. Can you analyse the w"
type textarea "x"
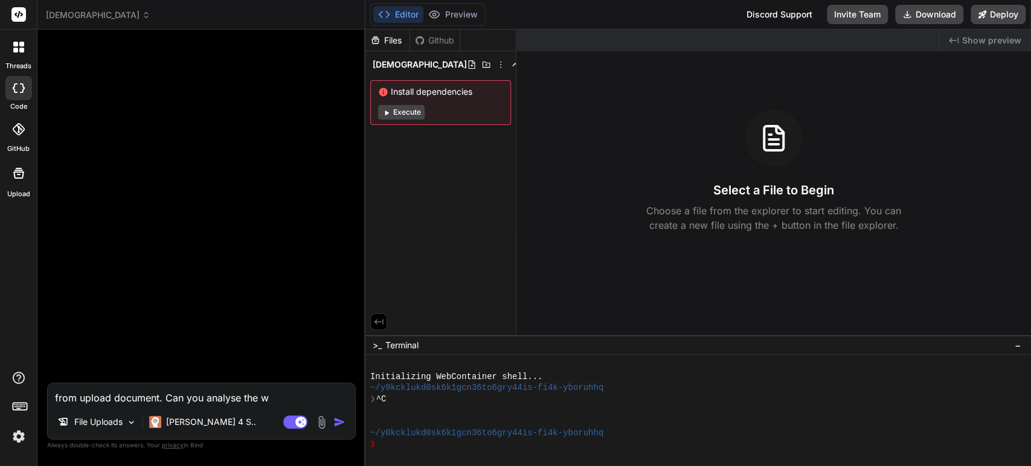
type textarea "from upload document. Can you analyse the wh"
type textarea "x"
type textarea "from upload document. Can you analyse the who"
type textarea "x"
type textarea "from upload document. Can you analyse the whol"
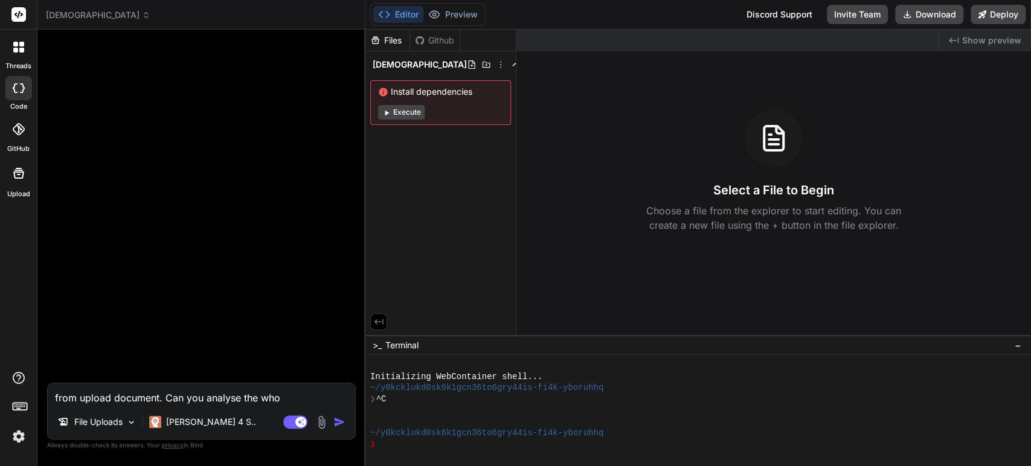
type textarea "x"
type textarea "from upload document. Can you analyse the wholr"
type textarea "x"
type textarea "from upload document. Can you analyse the wholre"
type textarea "x"
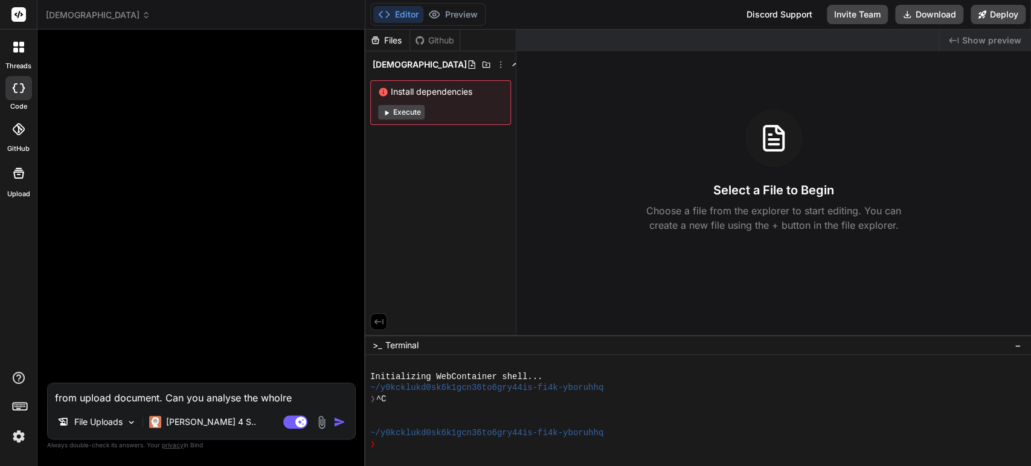
type textarea "from upload document. Can you analyse the wholre"
type textarea "x"
type textarea "from upload document. Can you analyse the wholre"
type textarea "x"
type textarea "from upload document. Can you analyse the wholr"
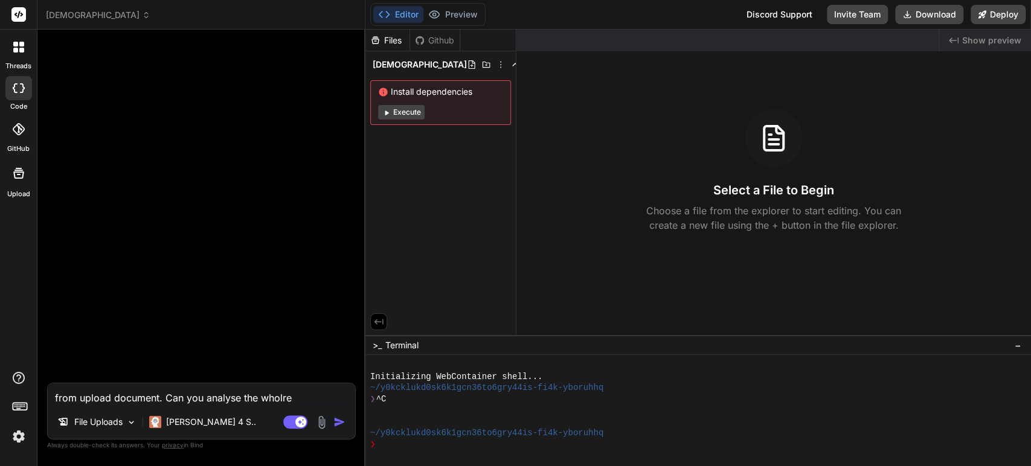
type textarea "x"
type textarea "from upload document. Can you analyse the whol"
type textarea "x"
type textarea "from upload document. Can you analyse the whole"
type textarea "x"
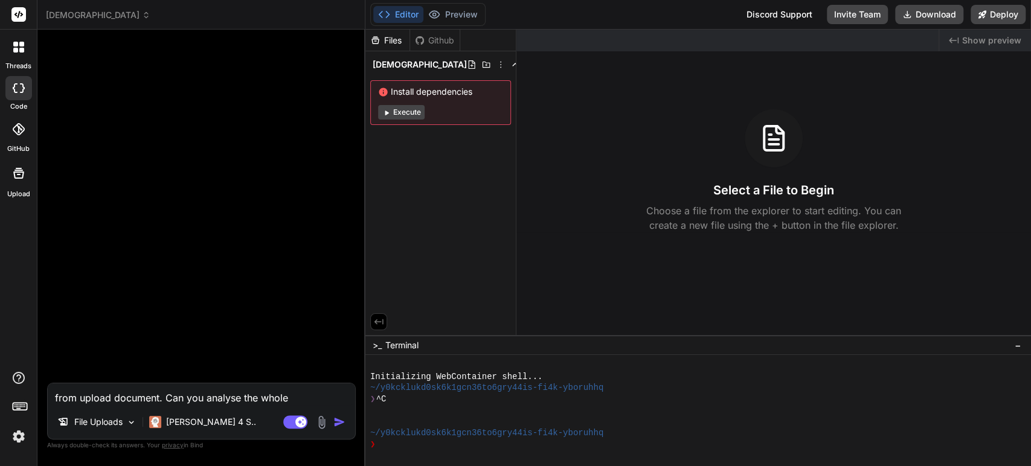
type textarea "from upload document. Can you analyse the whole"
type textarea "x"
type textarea "from upload document. Can you analyse the whole P"
type textarea "x"
type textarea "from upload document. Can you analyse the whole PR"
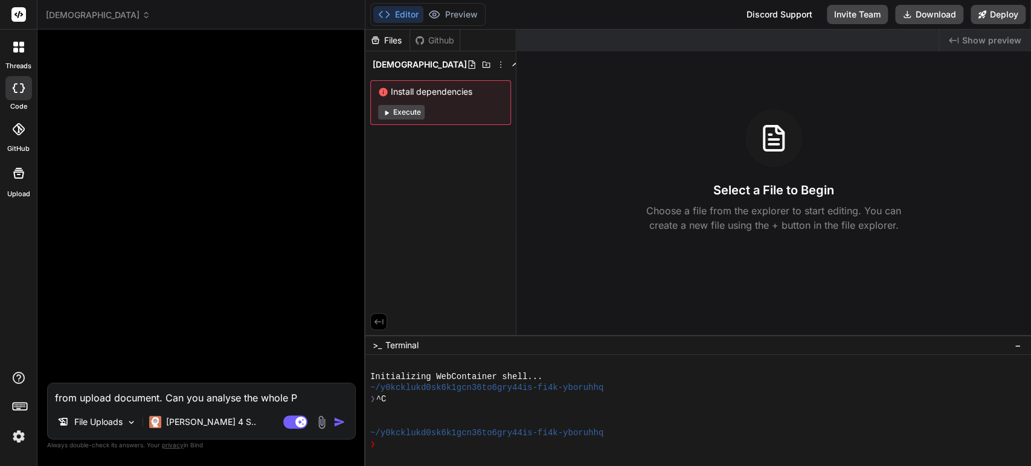
type textarea "x"
type textarea "from upload document. Can you analyse the whole PRD"
type textarea "x"
type textarea "from upload document. Can you analyse the whole PRD"
type textarea "x"
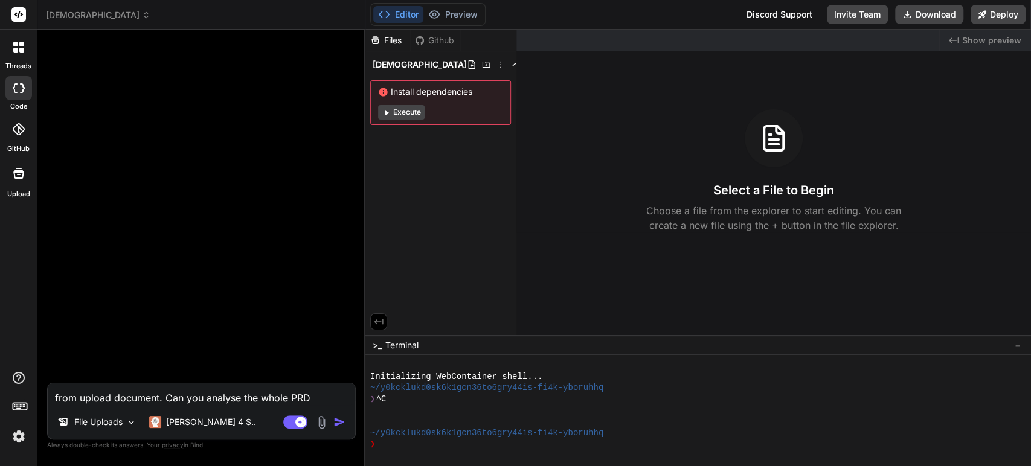
type textarea "from upload document. Can you analyse the whole PRD d"
type textarea "x"
type textarea "from upload document. Can you analyse the whole PRD do"
type textarea "x"
type textarea "from upload document. Can you analyse the whole PRD doc"
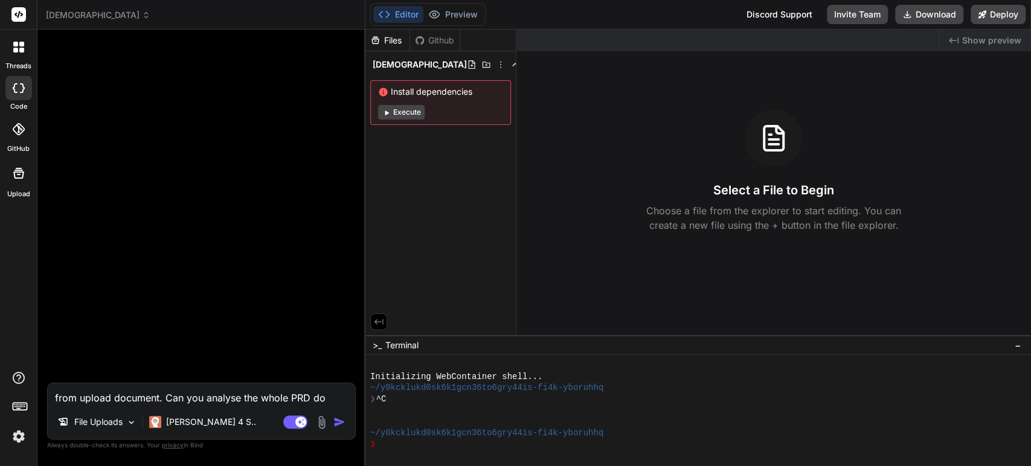
type textarea "x"
type textarea "from upload document. Can you analyse the whole PRD docu"
type textarea "x"
type textarea "from upload document. Can you analyse the whole PRD docum"
type textarea "x"
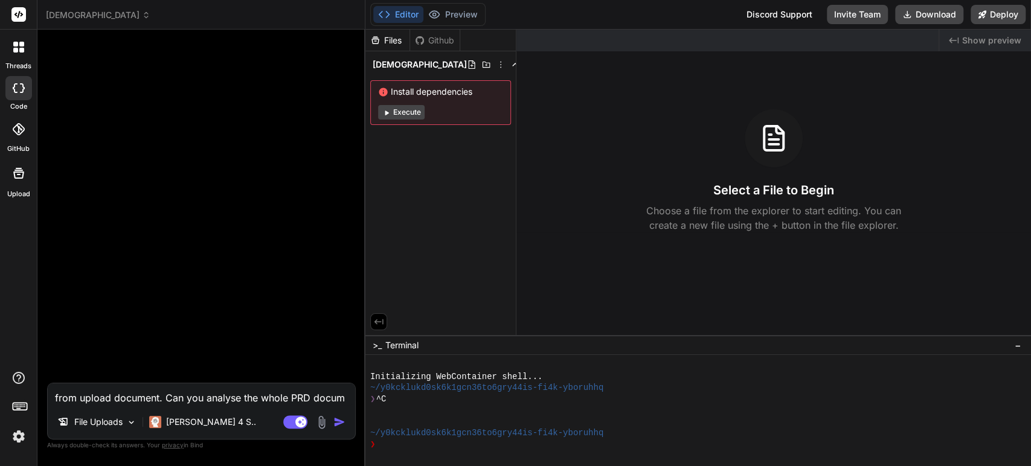
type textarea "from upload document. Can you analyse the whole PRD docume"
type textarea "x"
type textarea "from upload document. Can you analyse the whole PRD documen"
type textarea "x"
type textarea "from upload document. Can you analyse the whole PRD document"
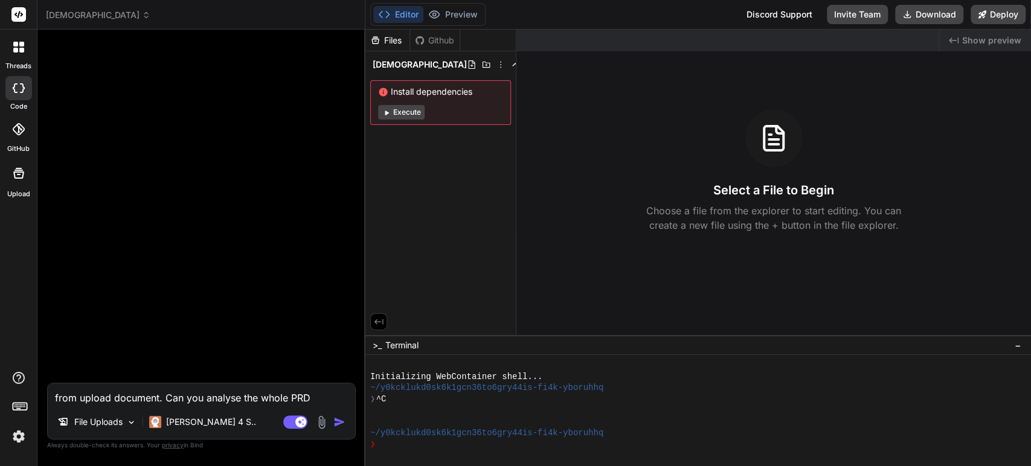
type textarea "x"
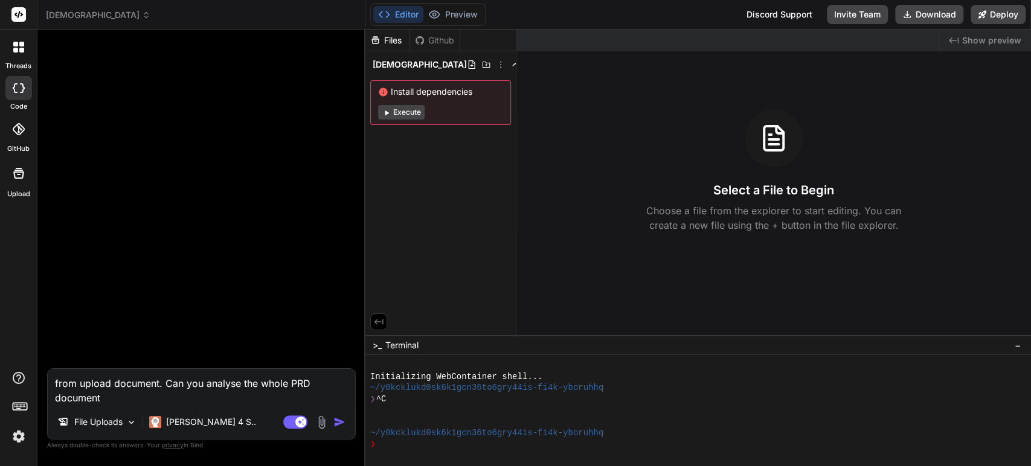
type textarea "from upload document. Can you analyse the whole PRD document"
type textarea "x"
type textarea "from upload document. Can you analyse the whole PRD document ?"
type textarea "x"
type textarea "from upload document. Can you analyse the whole PRD document ?"
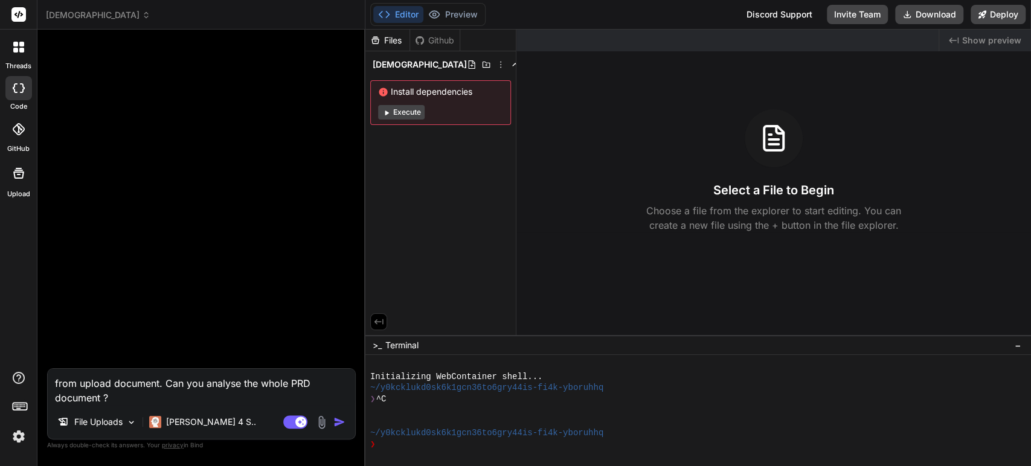
click at [337, 425] on img "button" at bounding box center [339, 422] width 12 height 12
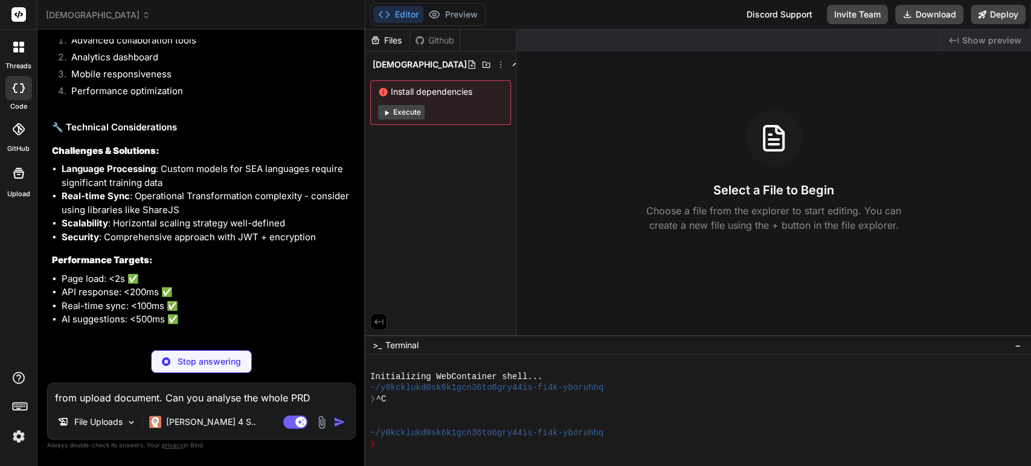
scroll to position [973, 0]
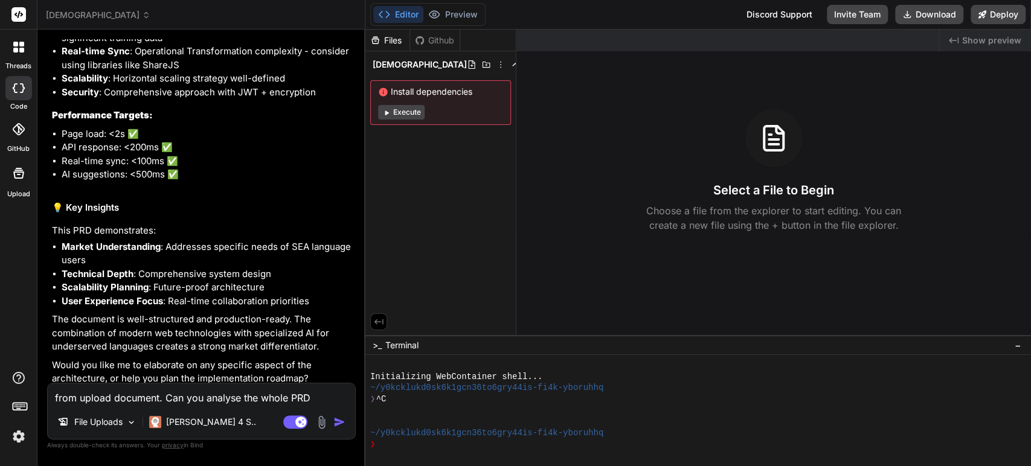
type textarea "x"
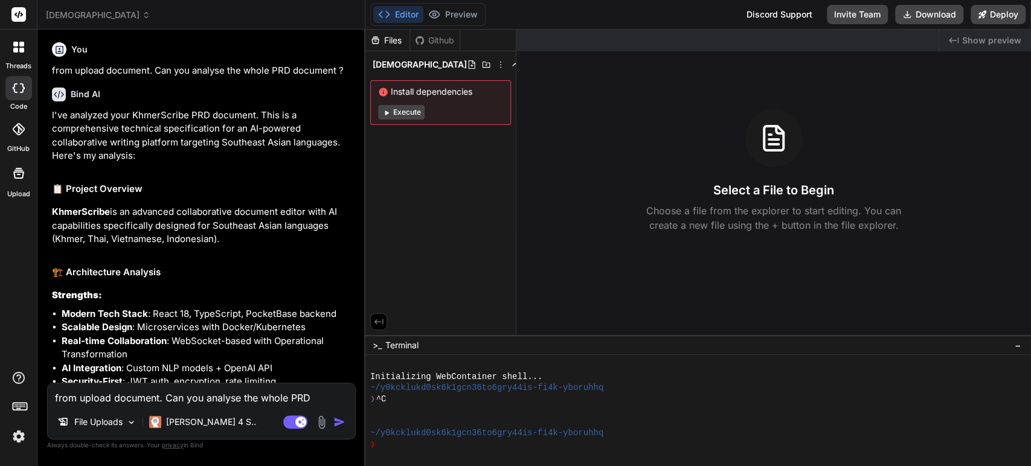
scroll to position [0, 0]
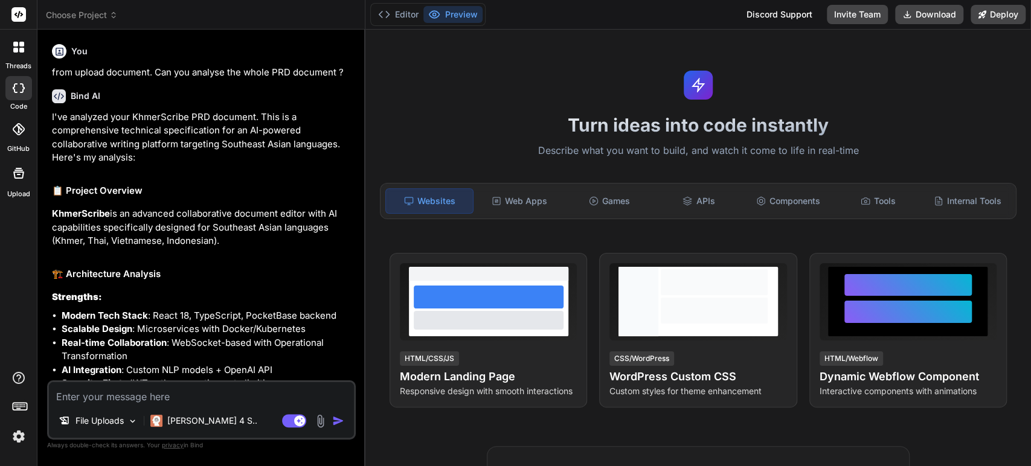
type textarea "x"
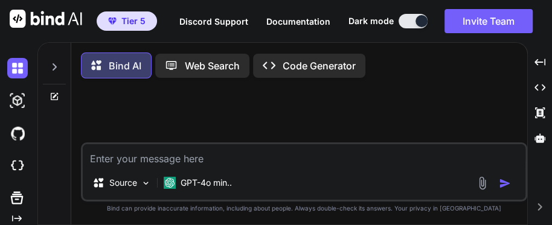
type textarea "x"
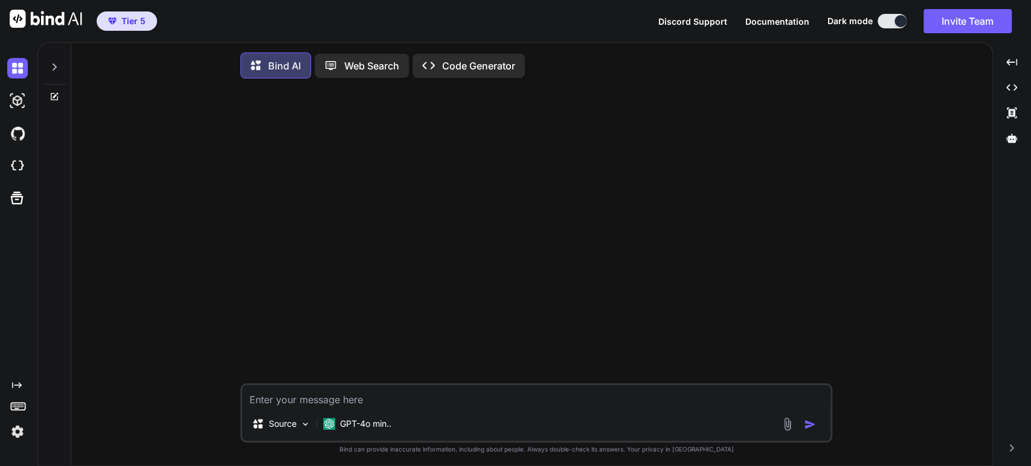
click at [698, 21] on span "Discord Support" at bounding box center [692, 21] width 69 height 10
click at [24, 406] on icon at bounding box center [18, 405] width 17 height 17
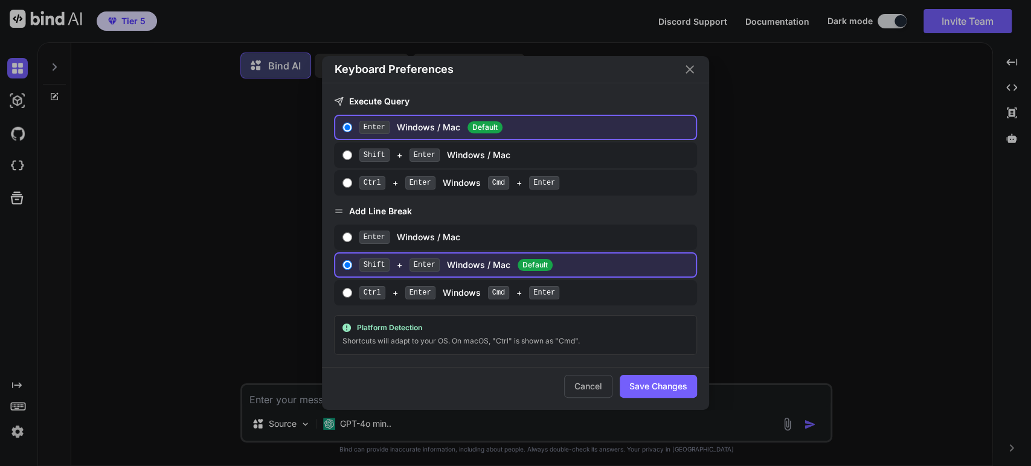
click at [586, 393] on button "Cancel" at bounding box center [588, 386] width 48 height 23
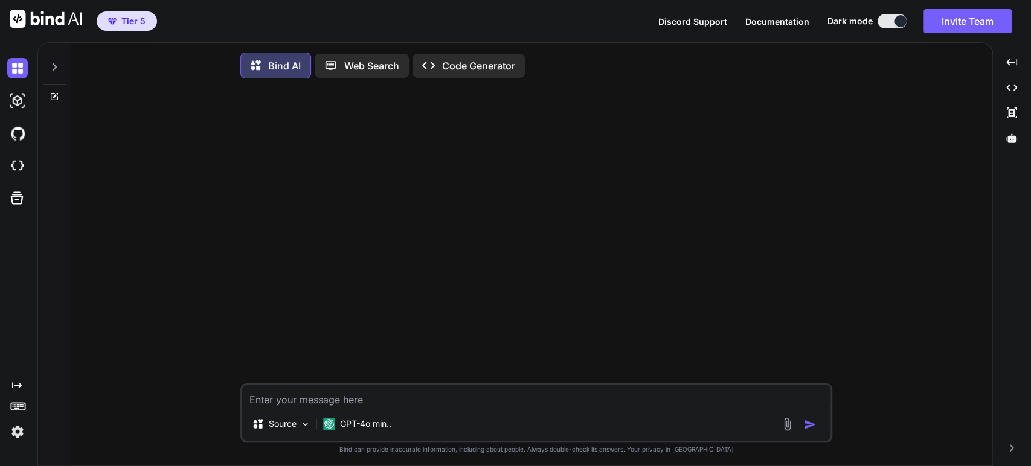
click at [15, 428] on img at bounding box center [17, 432] width 21 height 21
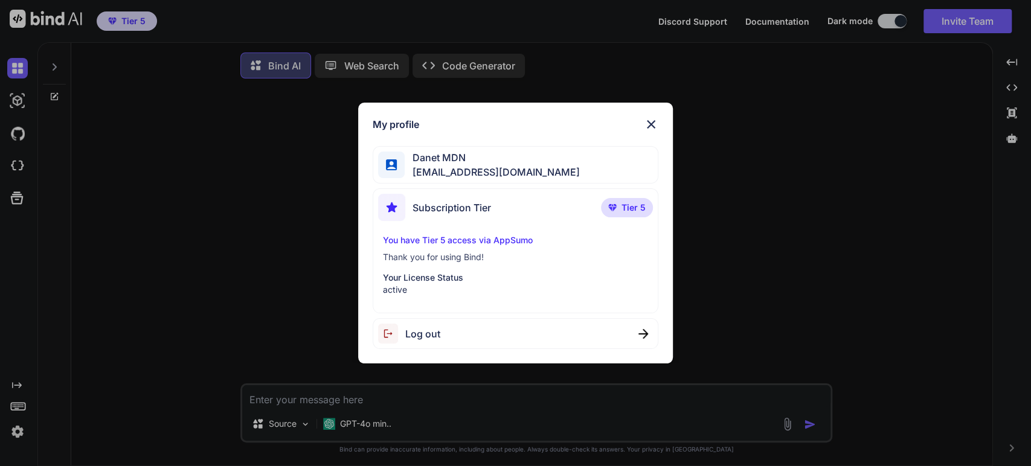
click at [649, 127] on img at bounding box center [651, 124] width 14 height 14
